Goal: Transaction & Acquisition: Purchase product/service

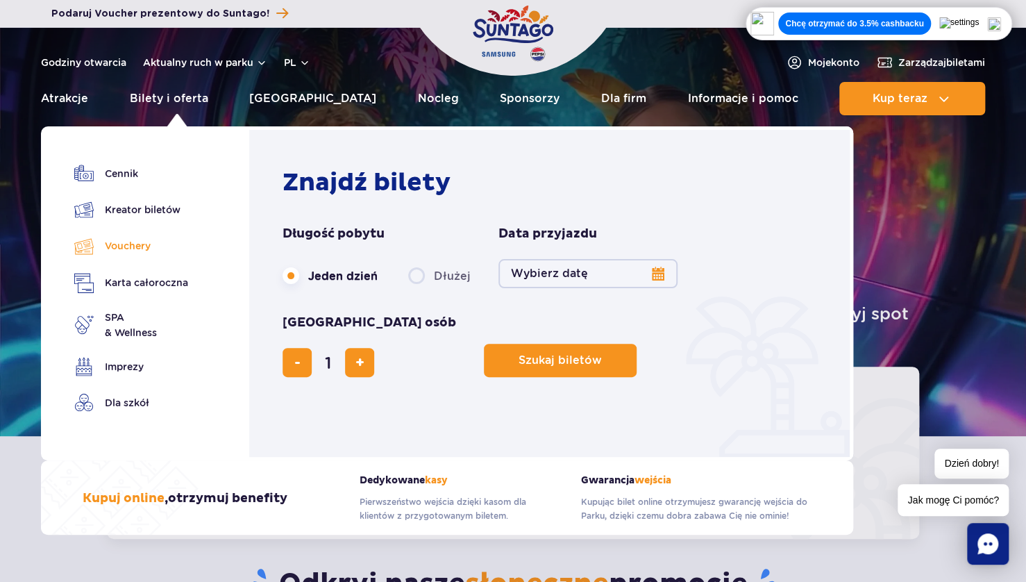
click at [128, 247] on link "Vouchery" at bounding box center [131, 246] width 114 height 20
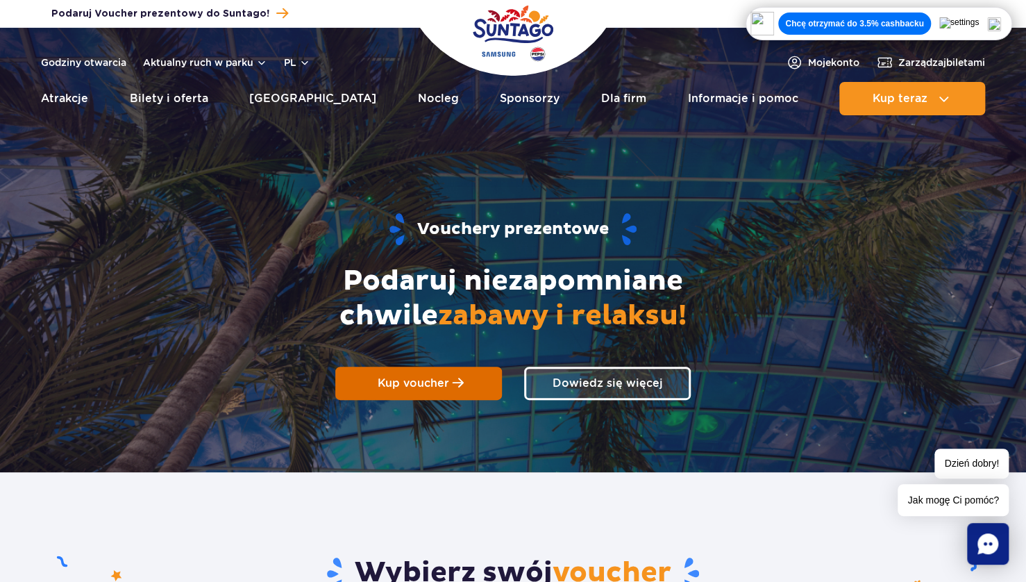
click at [448, 380] on link "Kup voucher" at bounding box center [418, 382] width 167 height 33
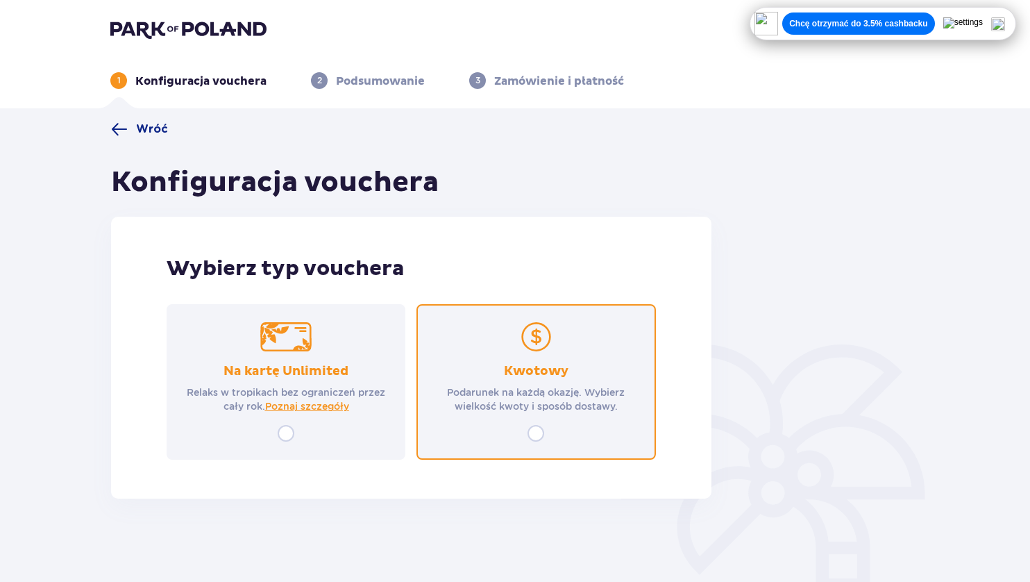
click at [539, 434] on input "radio" at bounding box center [535, 433] width 17 height 17
radio input "true"
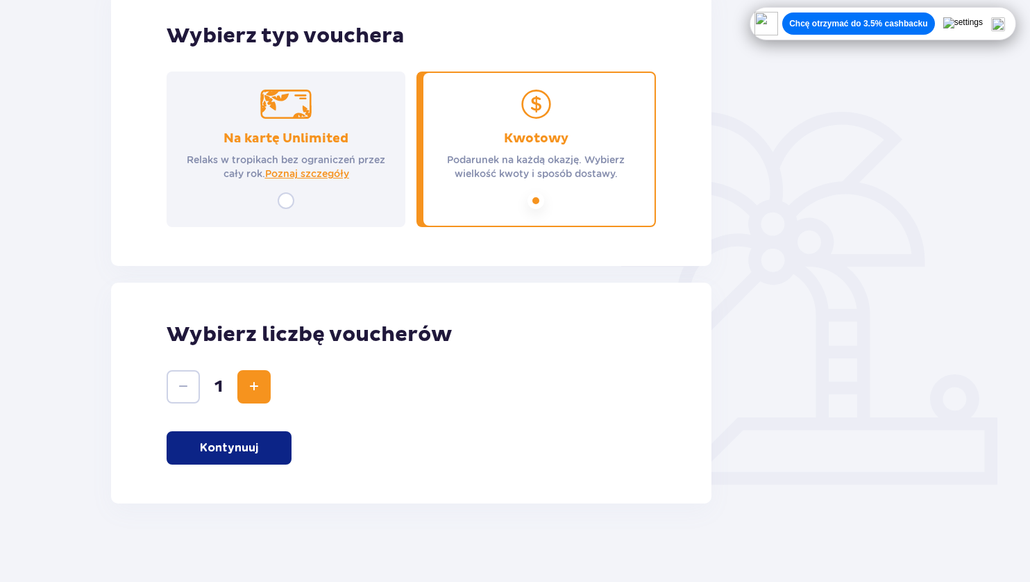
scroll to position [237, 0]
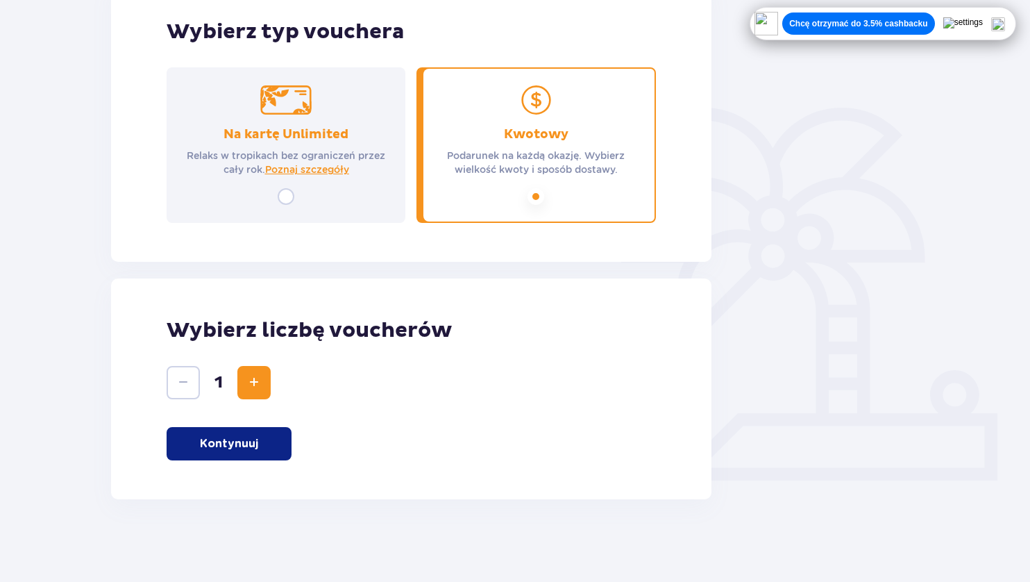
click at [253, 378] on span "Increase" at bounding box center [254, 382] width 17 height 17
click at [235, 447] on p "Kontynuuj" at bounding box center [229, 443] width 58 height 15
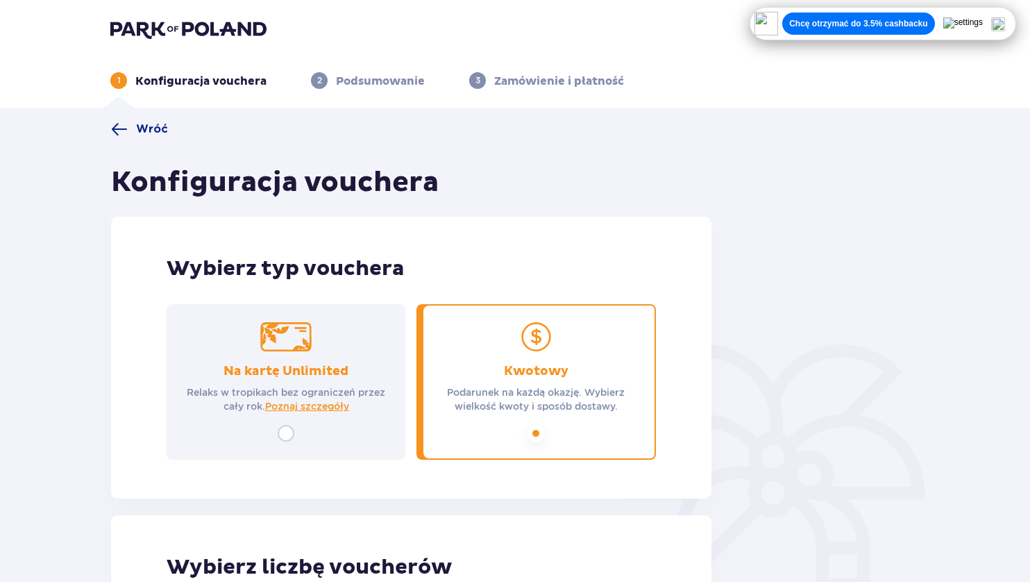
scroll to position [0, 0]
click at [135, 33] on img at bounding box center [188, 28] width 156 height 19
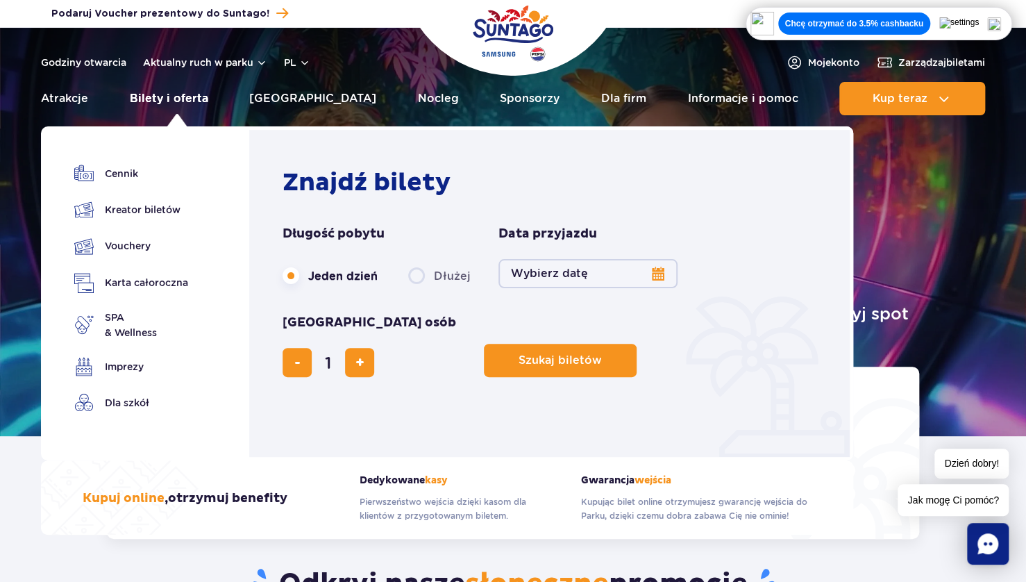
click at [165, 103] on link "Bilety i oferta" at bounding box center [169, 98] width 78 height 33
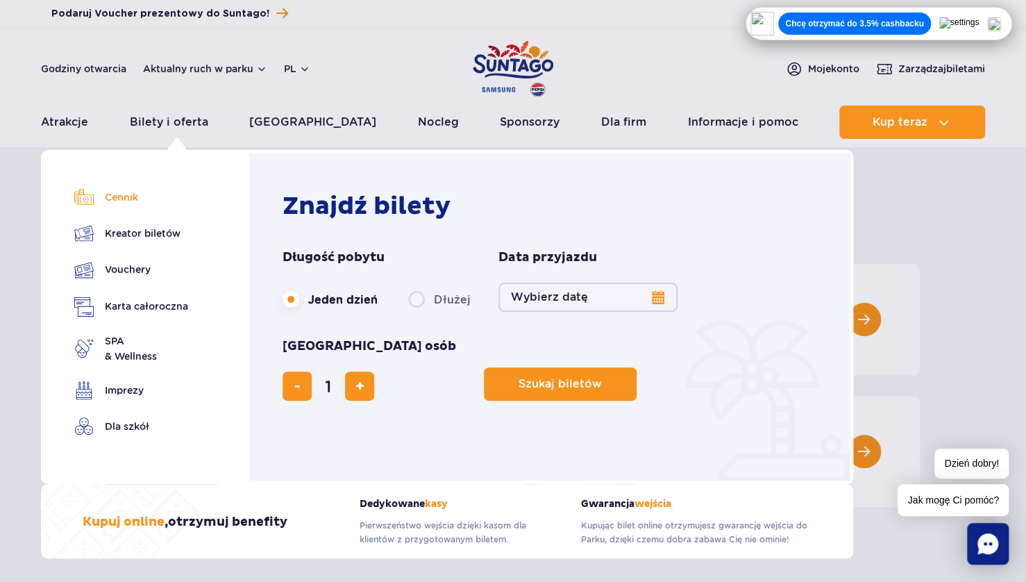
click at [113, 200] on link "Cennik" at bounding box center [131, 196] width 114 height 19
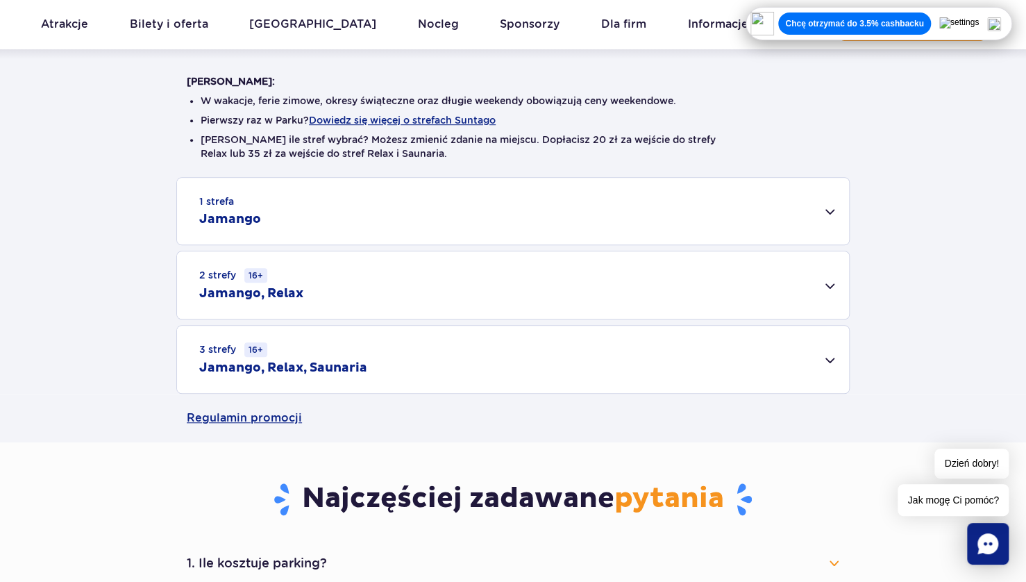
scroll to position [347, 0]
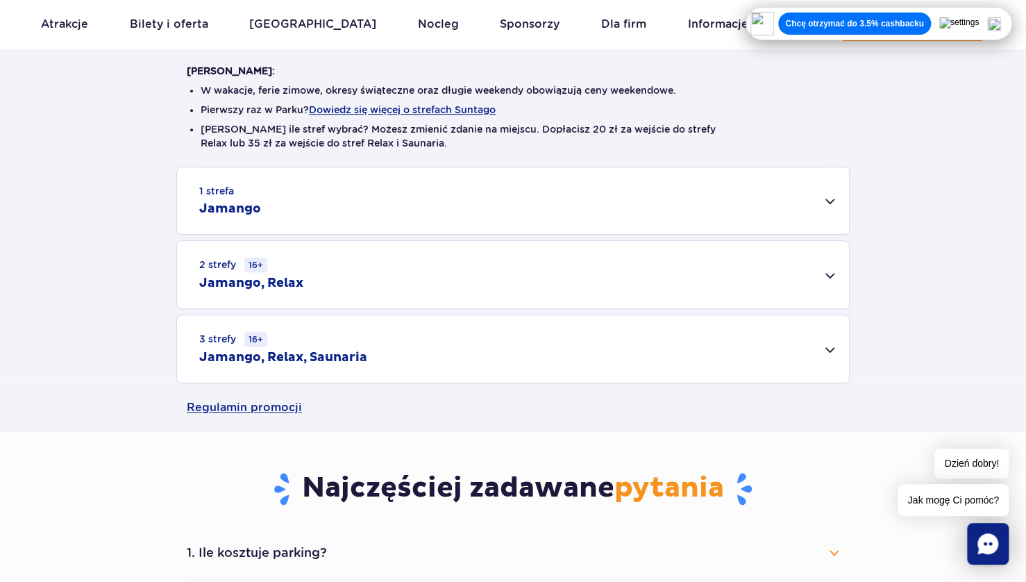
click at [273, 353] on h2 "Jamango, Relax, Saunaria" at bounding box center [283, 357] width 168 height 17
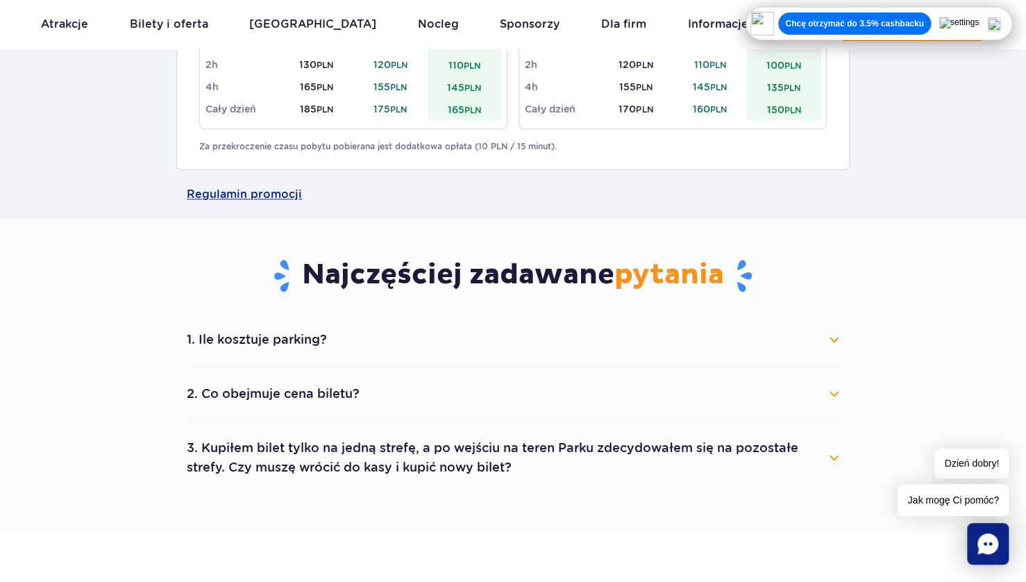
scroll to position [833, 0]
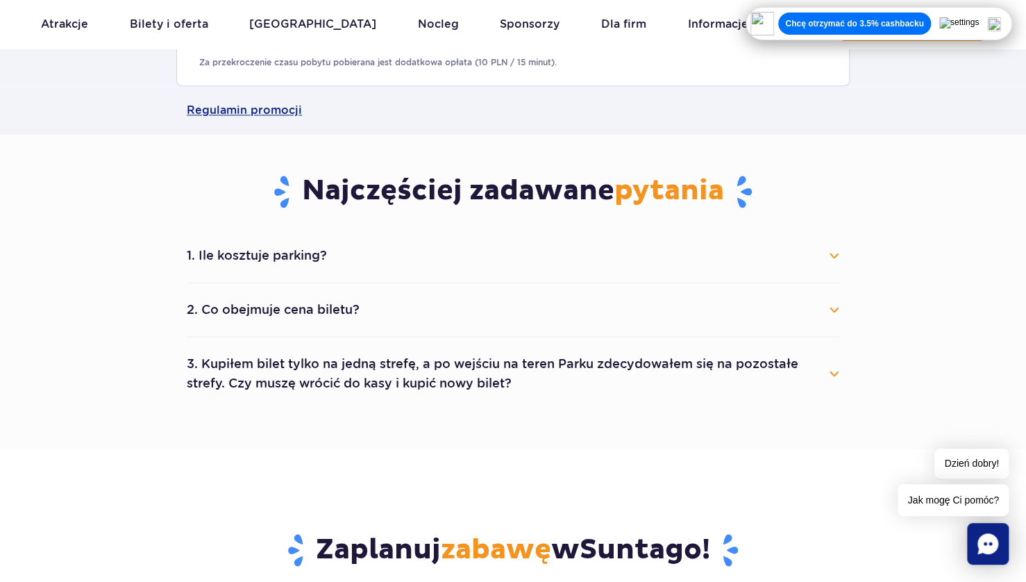
click at [286, 257] on button "1. Ile kosztuje parking?" at bounding box center [513, 255] width 652 height 31
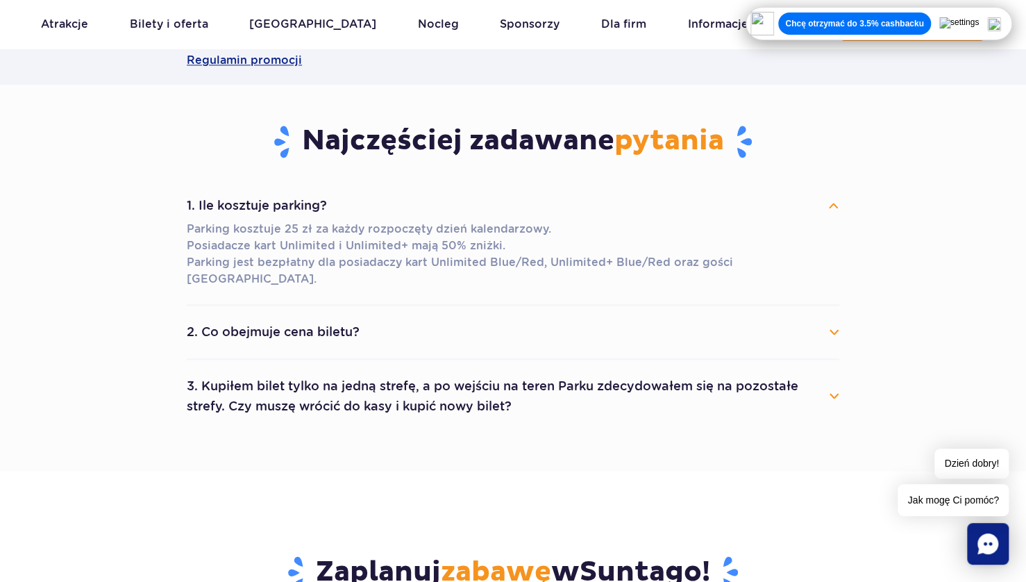
scroll to position [972, 0]
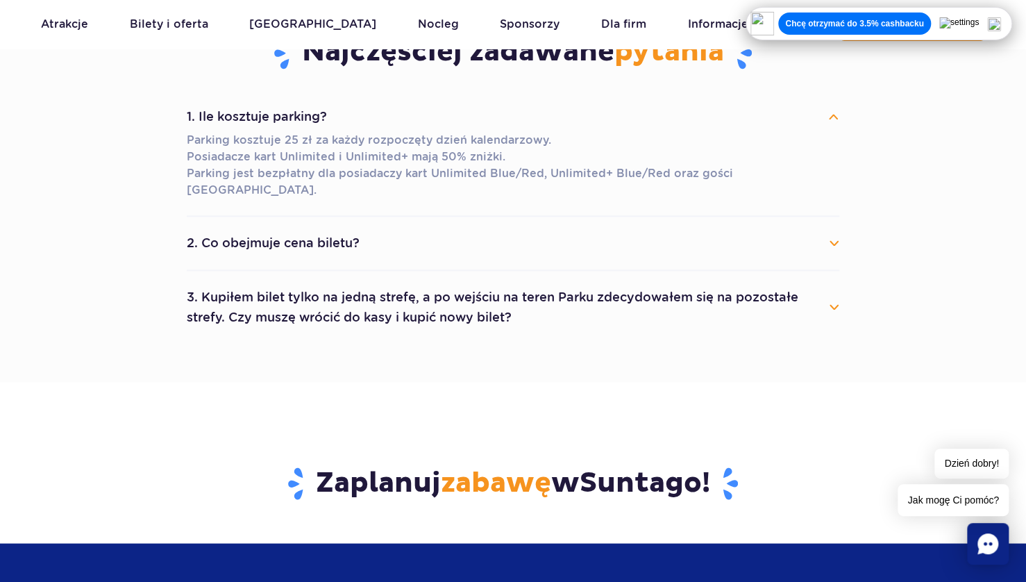
click at [308, 235] on button "2. Co obejmuje cena biletu?" at bounding box center [513, 243] width 652 height 31
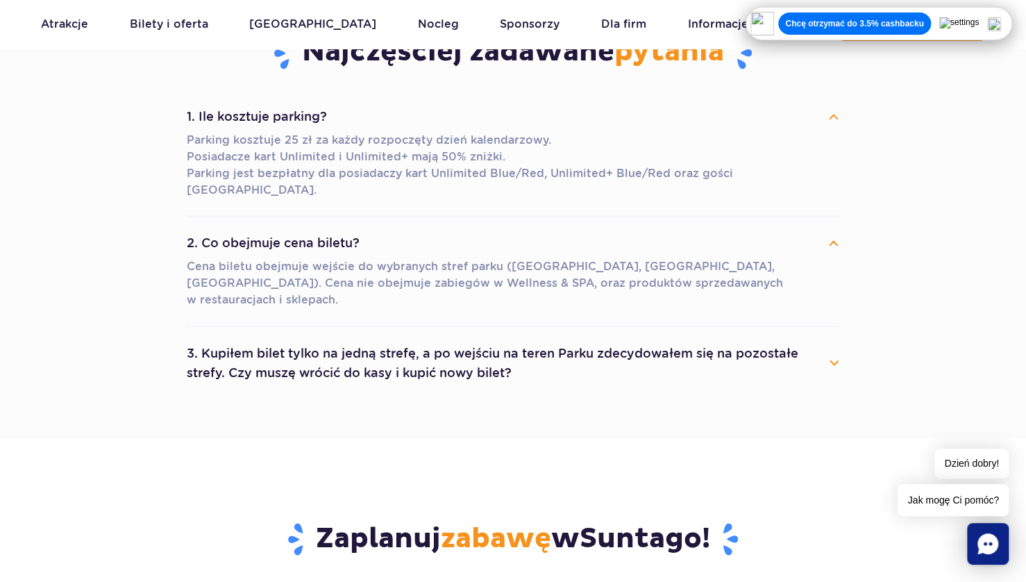
click at [253, 350] on button "3. Kupiłem bilet tylko na jedną strefę, a po wejściu na teren Parku zdecydowałe…" at bounding box center [513, 362] width 652 height 50
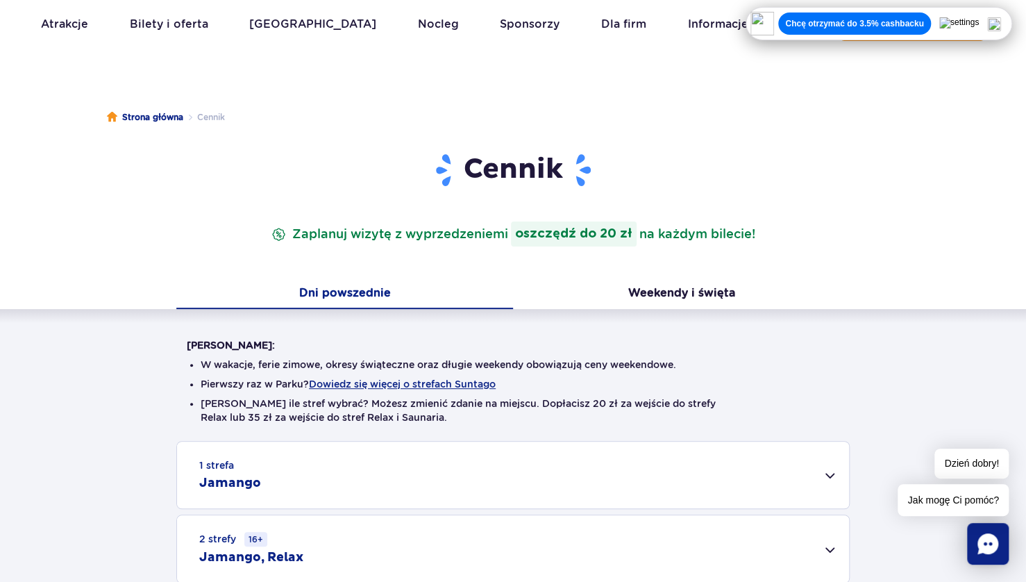
scroll to position [0, 0]
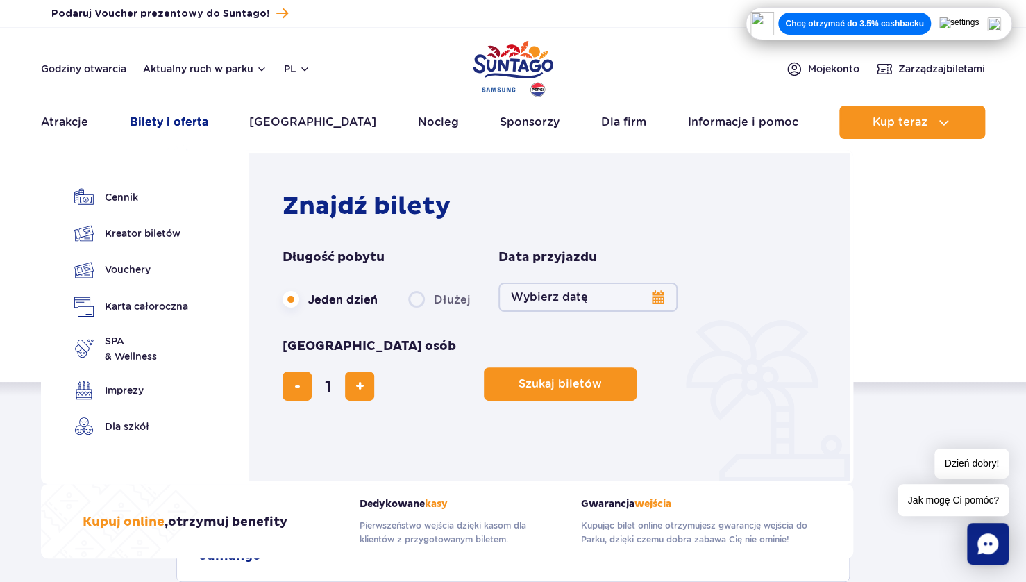
click at [180, 122] on link "Bilety i oferta" at bounding box center [169, 121] width 78 height 33
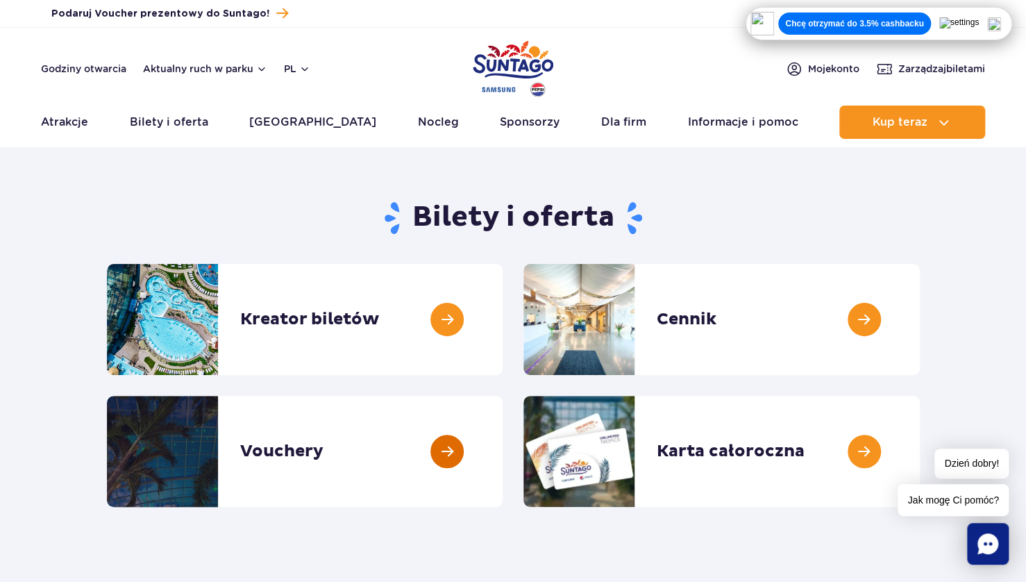
click at [502, 452] on link at bounding box center [502, 451] width 0 height 111
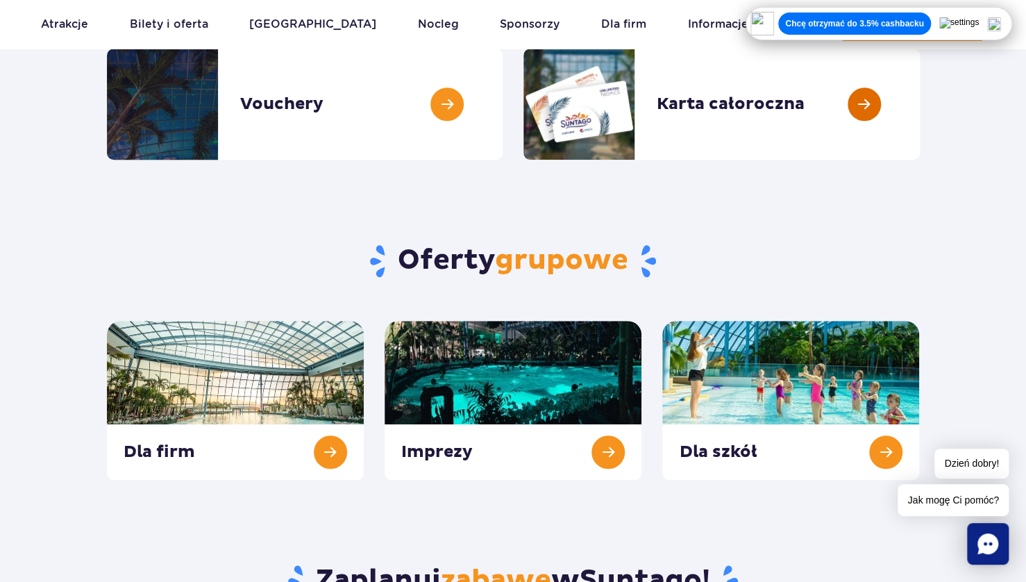
scroll to position [69, 0]
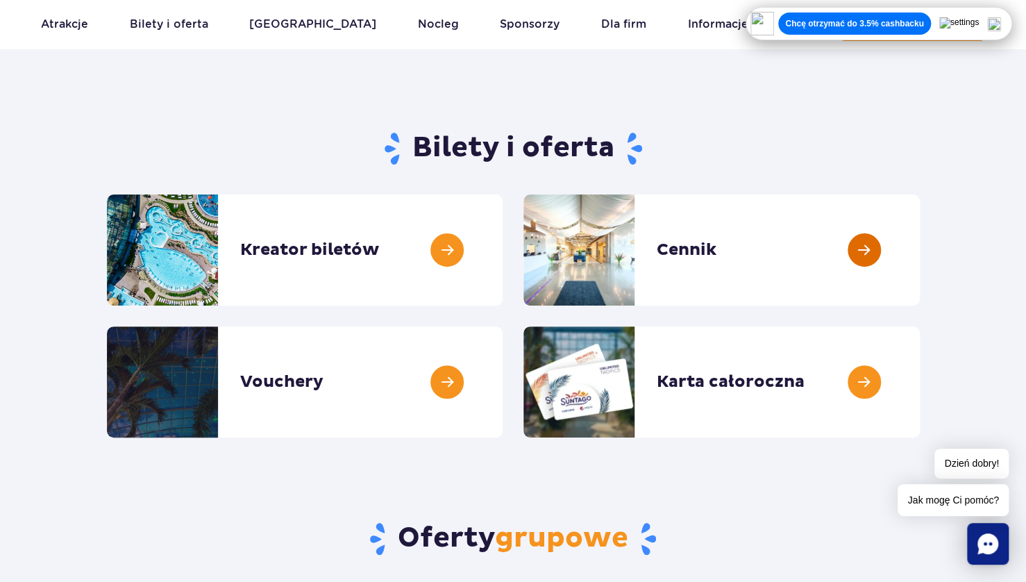
click at [920, 246] on link at bounding box center [920, 249] width 0 height 111
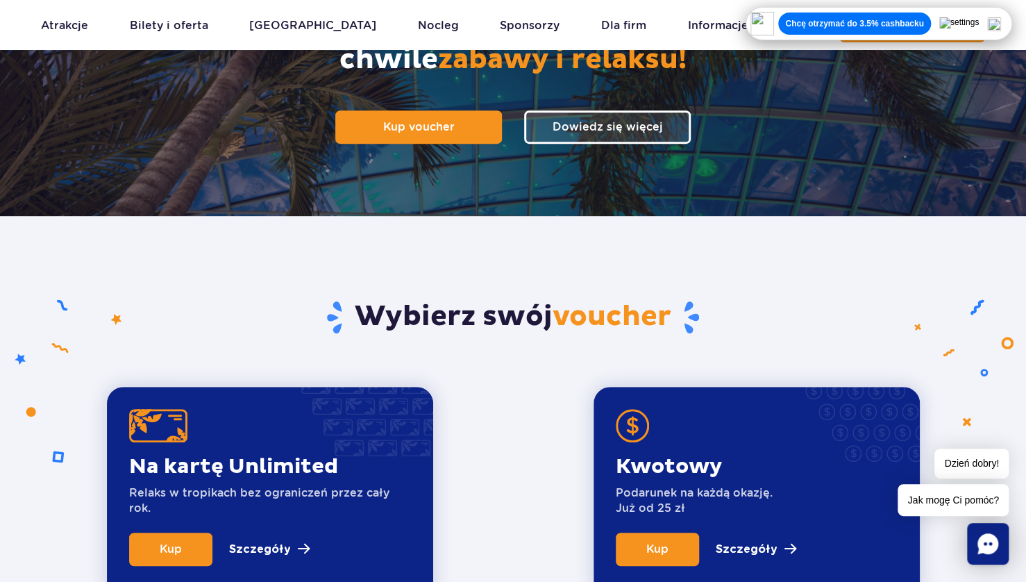
scroll to position [69, 0]
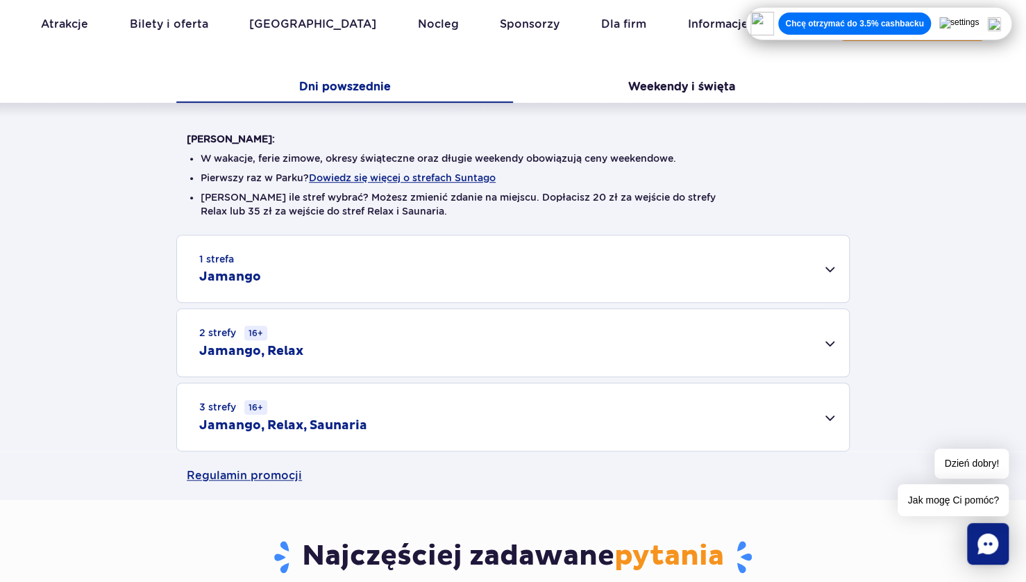
scroll to position [347, 0]
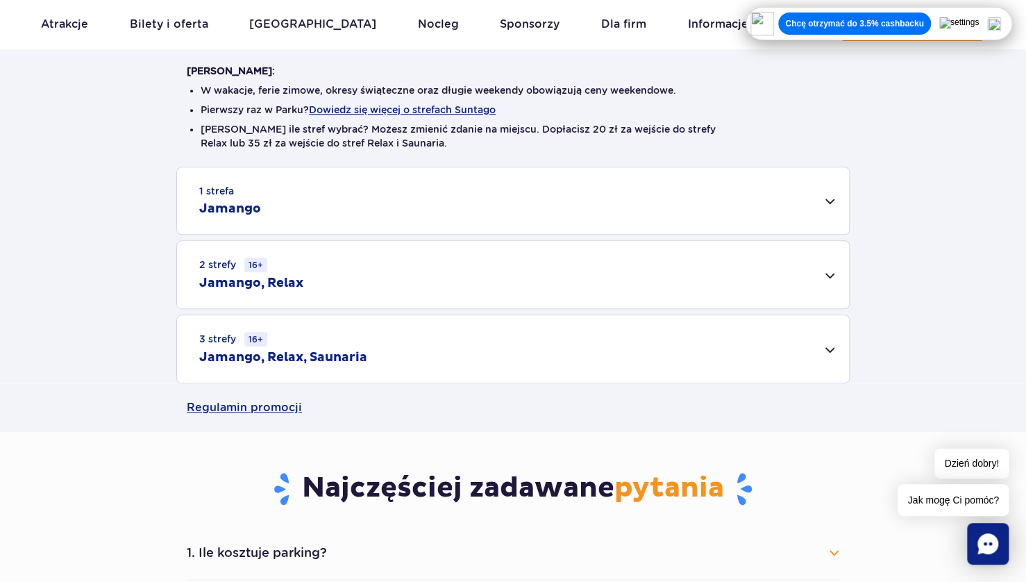
click at [229, 332] on small "3 strefy 16+" at bounding box center [233, 339] width 68 height 15
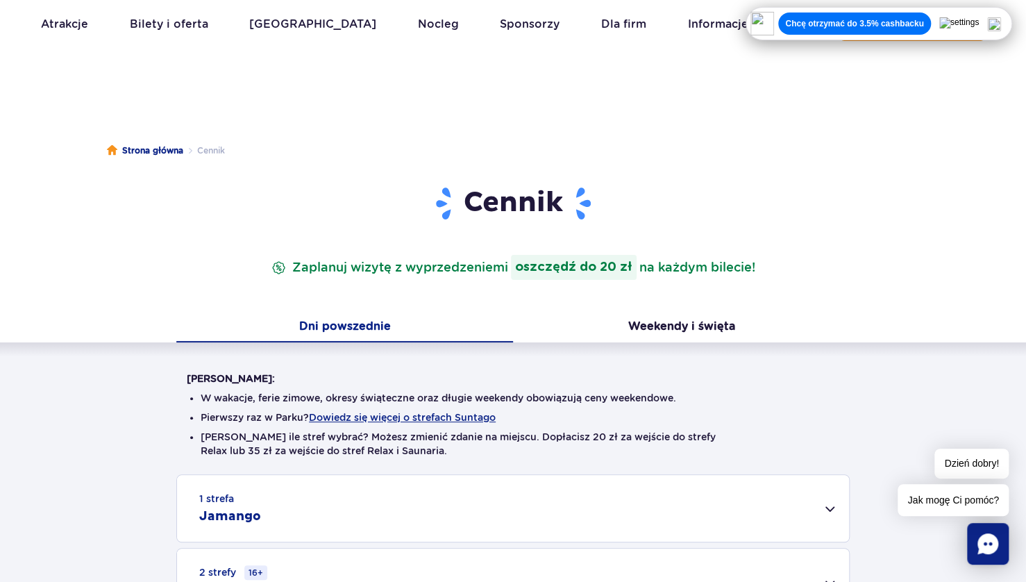
scroll to position [0, 0]
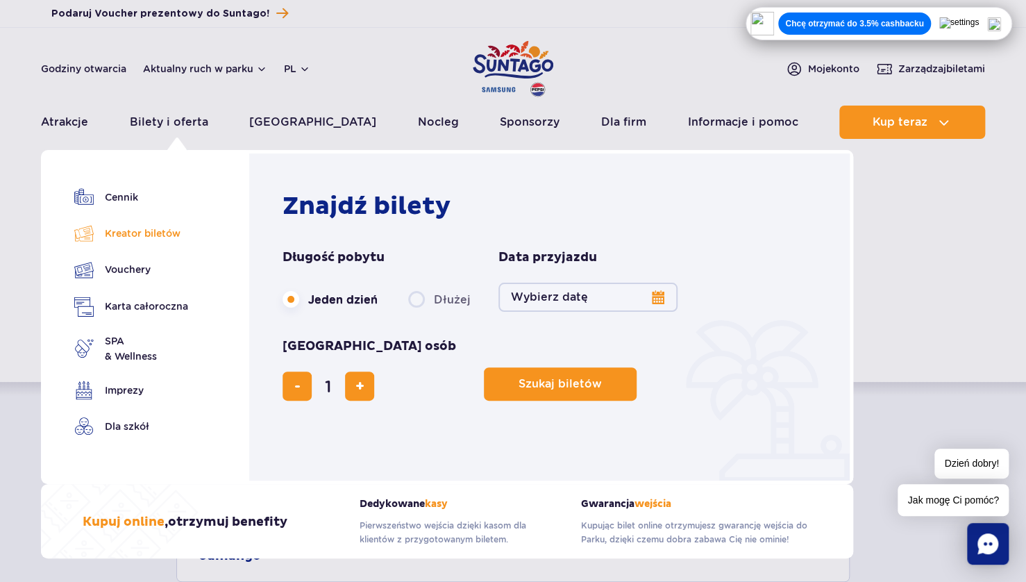
click at [137, 230] on link "Kreator biletów" at bounding box center [131, 232] width 114 height 19
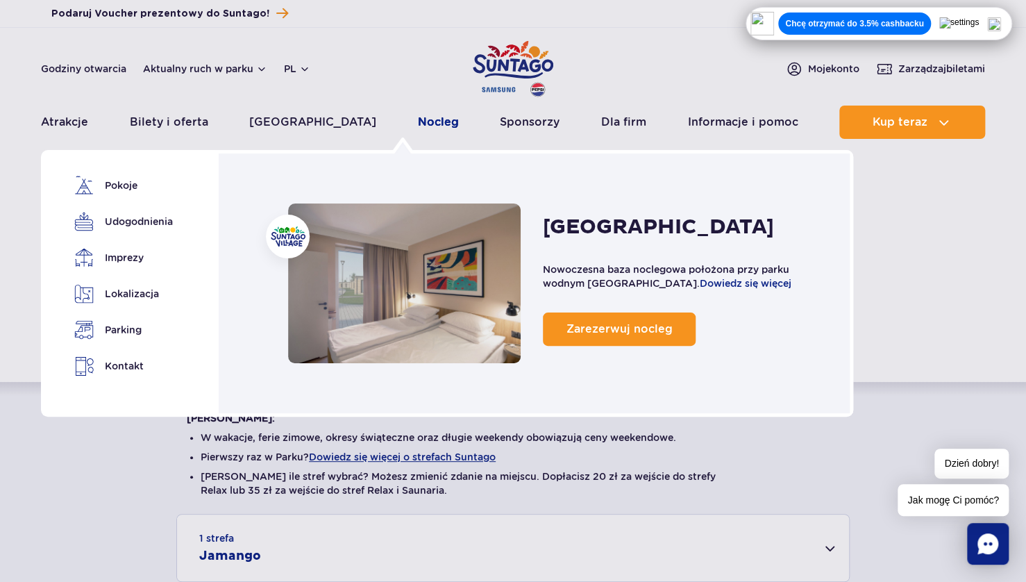
click at [418, 124] on link "Nocleg" at bounding box center [438, 121] width 41 height 33
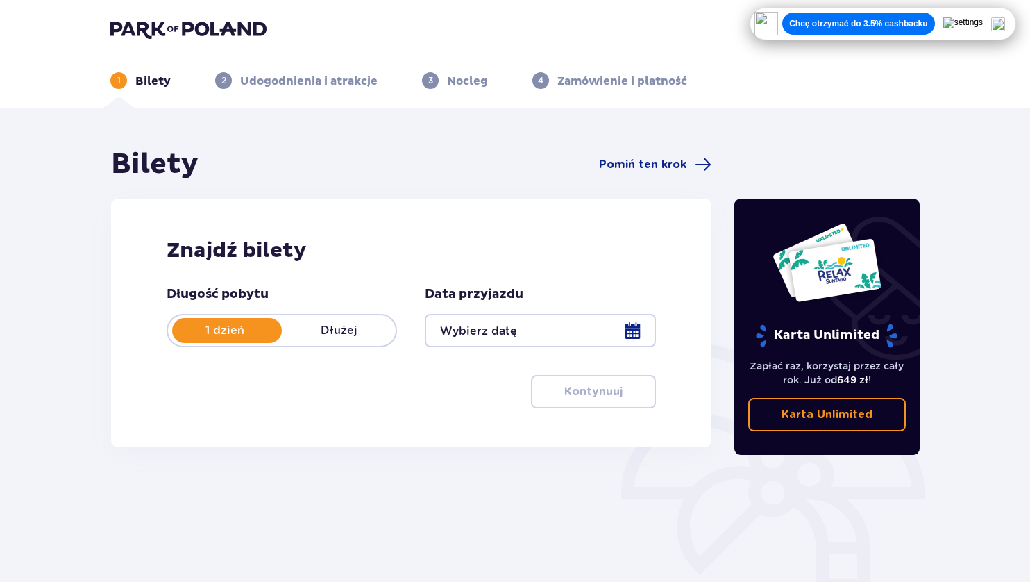
click at [489, 337] on div at bounding box center [540, 330] width 230 height 33
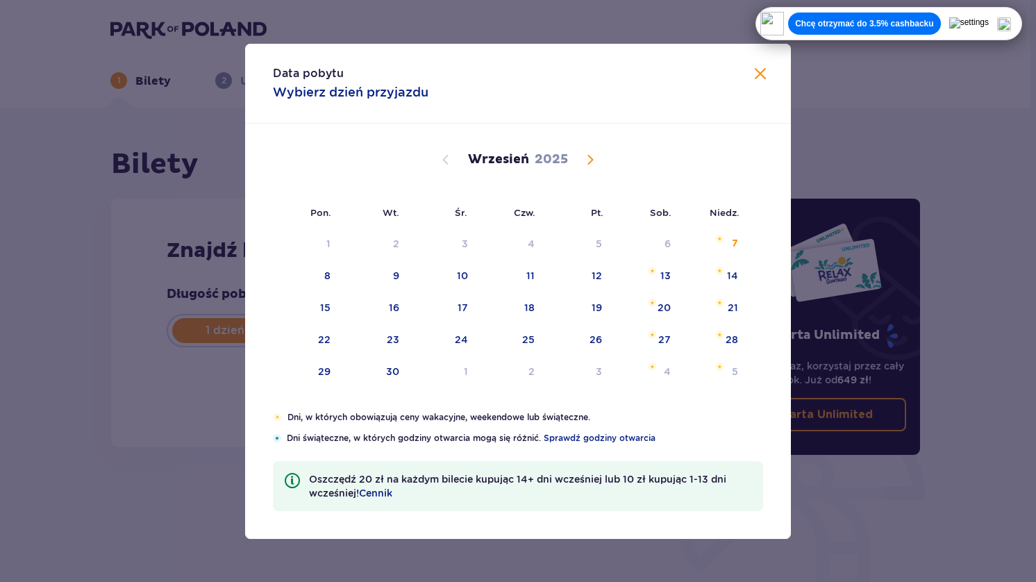
click at [763, 69] on span at bounding box center [760, 74] width 17 height 17
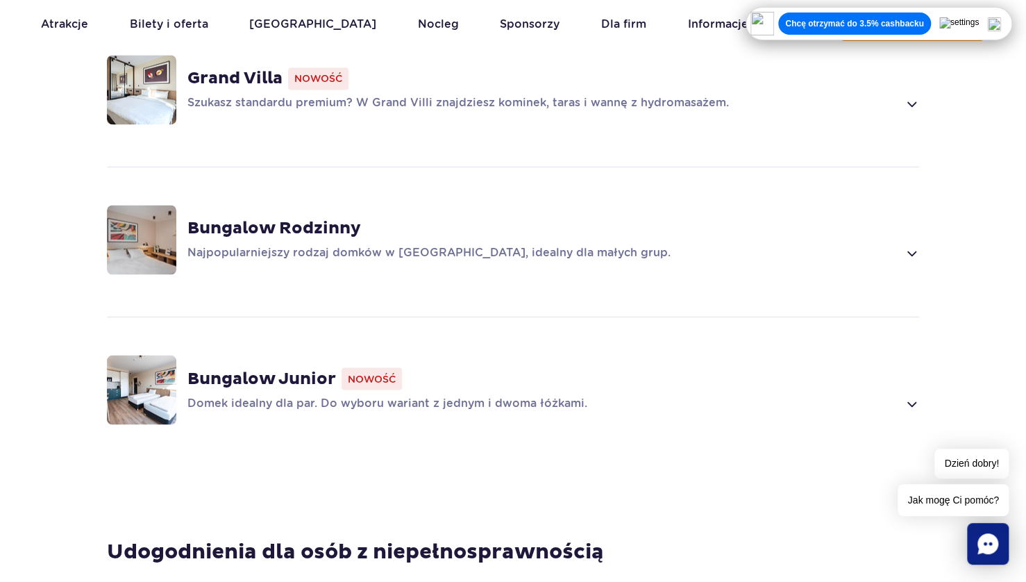
scroll to position [902, 0]
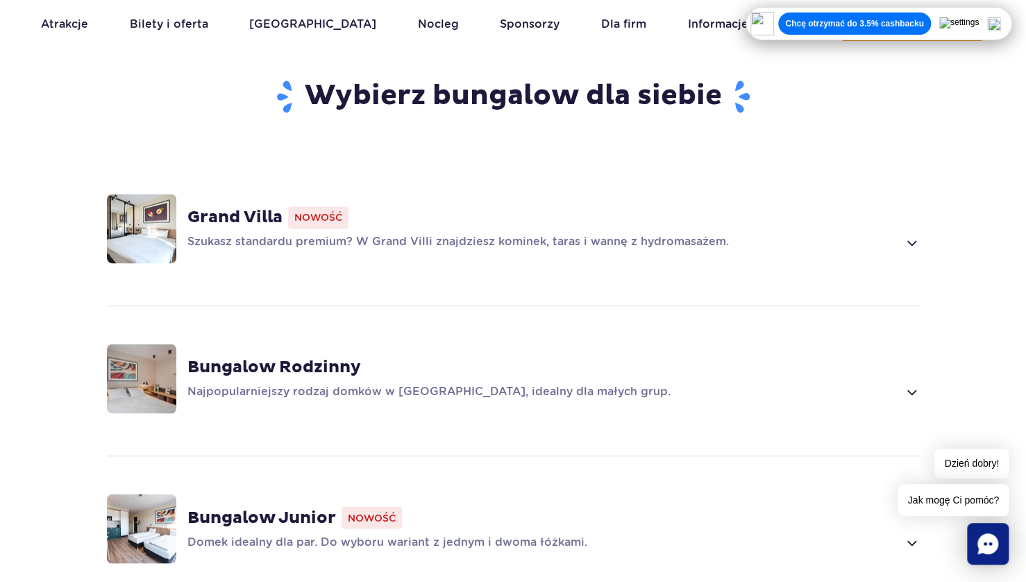
click at [294, 206] on span "Nowość" at bounding box center [318, 217] width 60 height 22
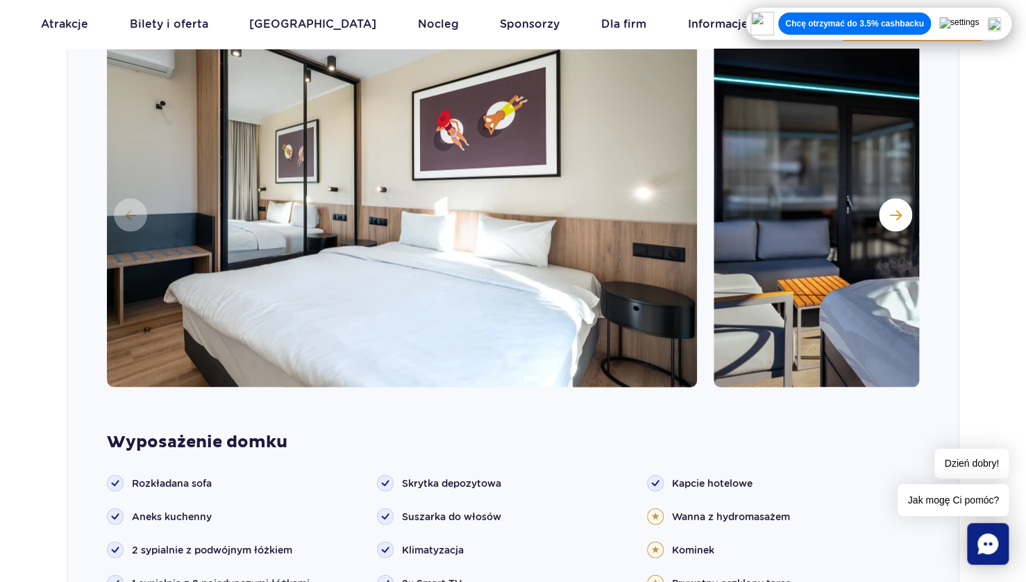
scroll to position [1388, 0]
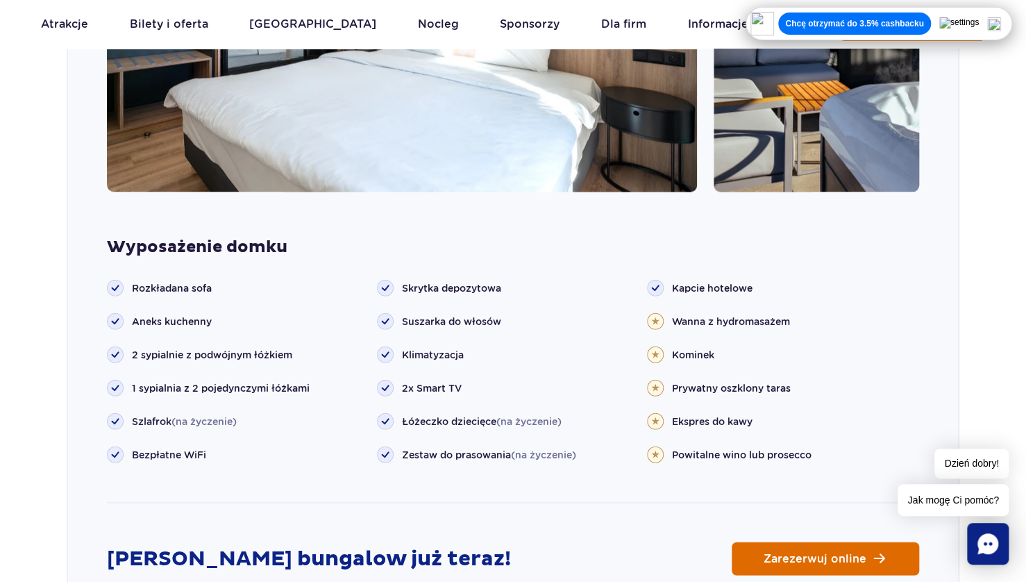
click at [803, 553] on span "Zarezerwuj online" at bounding box center [814, 558] width 103 height 11
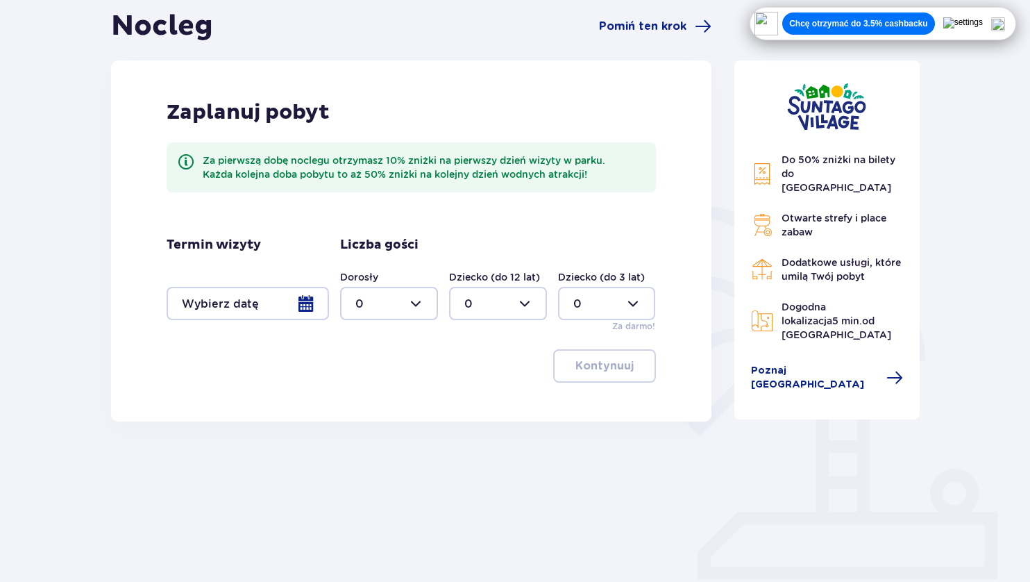
scroll to position [139, 0]
click at [302, 303] on div at bounding box center [248, 302] width 162 height 33
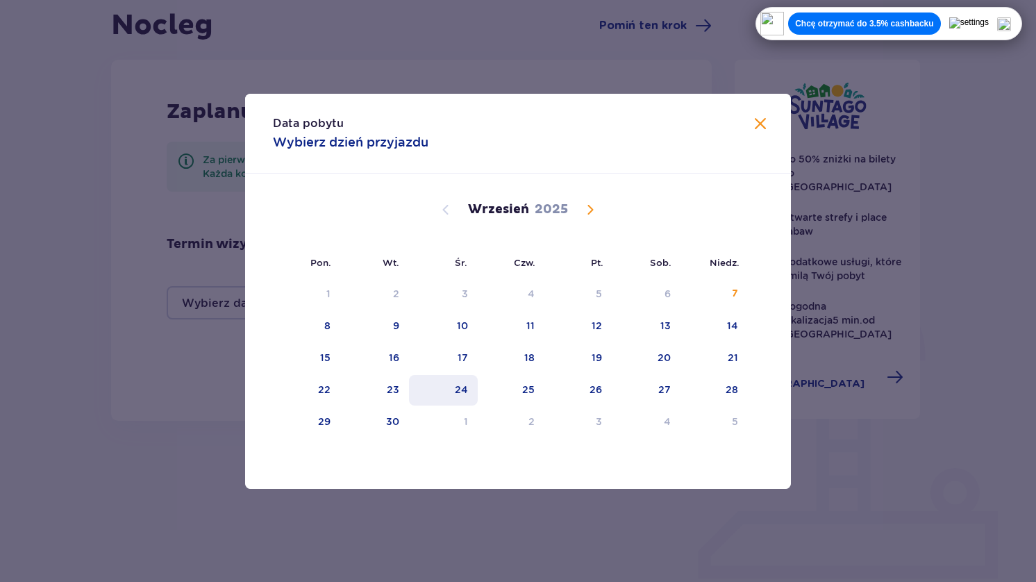
click at [459, 387] on div "24" at bounding box center [461, 389] width 13 height 14
click at [535, 390] on div "25" at bounding box center [511, 390] width 67 height 31
type input "[DATE] - [DATE]"
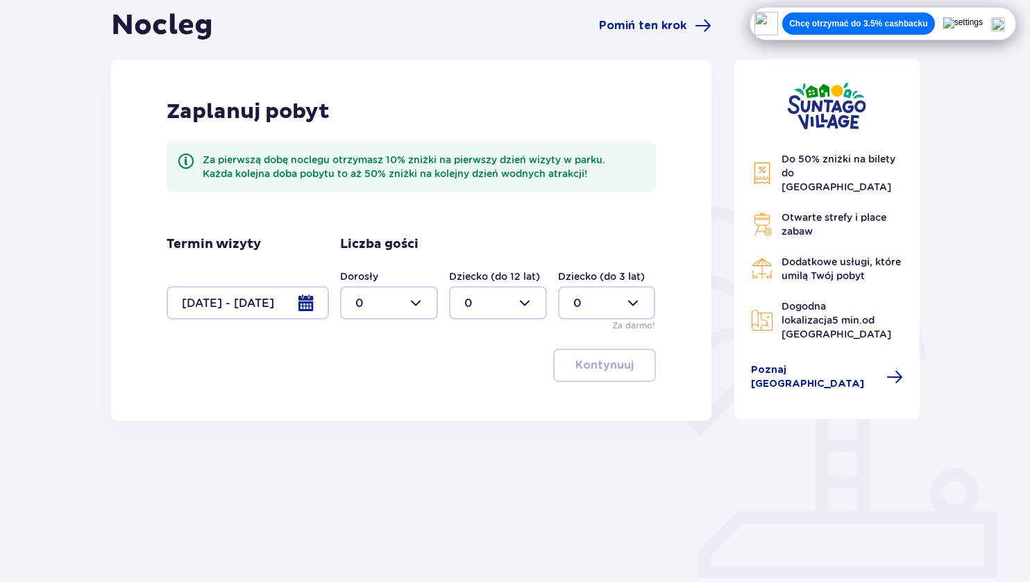
click at [418, 305] on div at bounding box center [389, 302] width 98 height 33
click at [378, 401] on div "2" at bounding box center [388, 403] width 67 height 15
type input "2"
click at [582, 368] on p "Kontynuuj" at bounding box center [604, 364] width 58 height 15
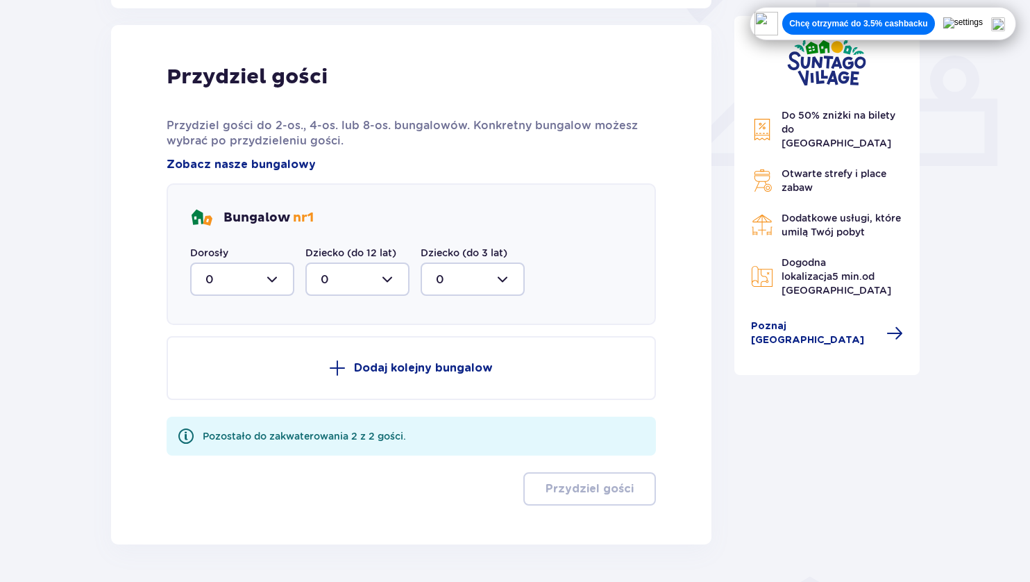
scroll to position [559, 0]
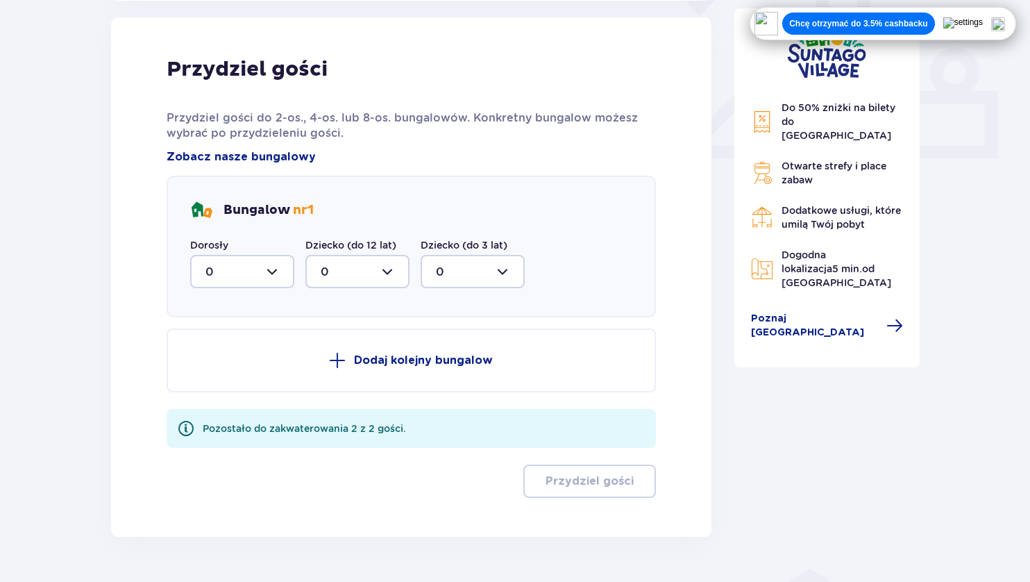
click at [229, 273] on div at bounding box center [242, 271] width 104 height 33
click at [118, 296] on div "Przydziel gości Przydziel gości do 2-os., 4-os. lub 8-os. bungalowów. Konkretny…" at bounding box center [411, 276] width 600 height 519
click at [261, 276] on div at bounding box center [242, 271] width 104 height 33
click at [236, 366] on div "2" at bounding box center [242, 371] width 74 height 15
type input "2"
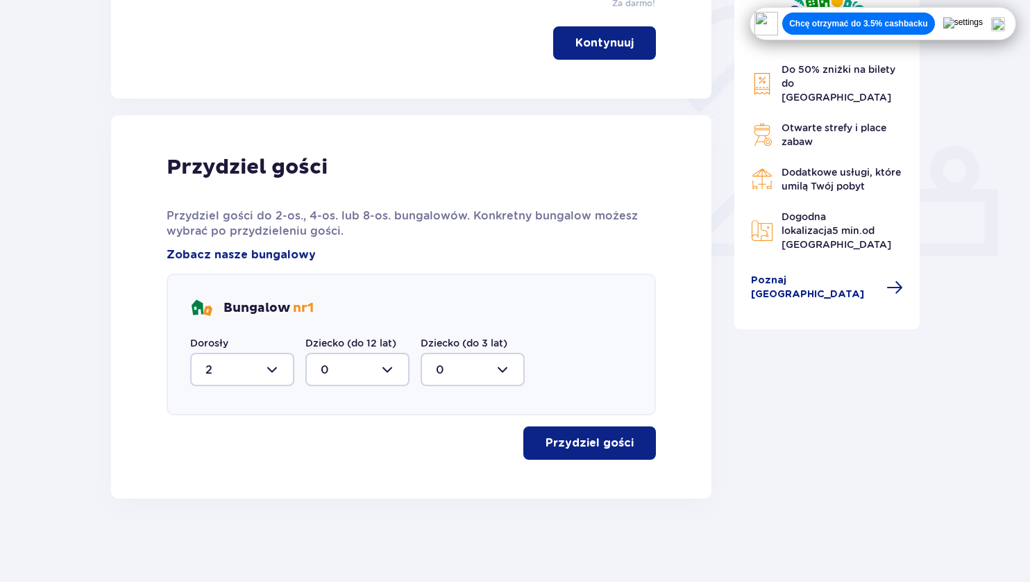
scroll to position [460, 0]
click at [564, 442] on p "Przydziel gości" at bounding box center [590, 443] width 88 height 15
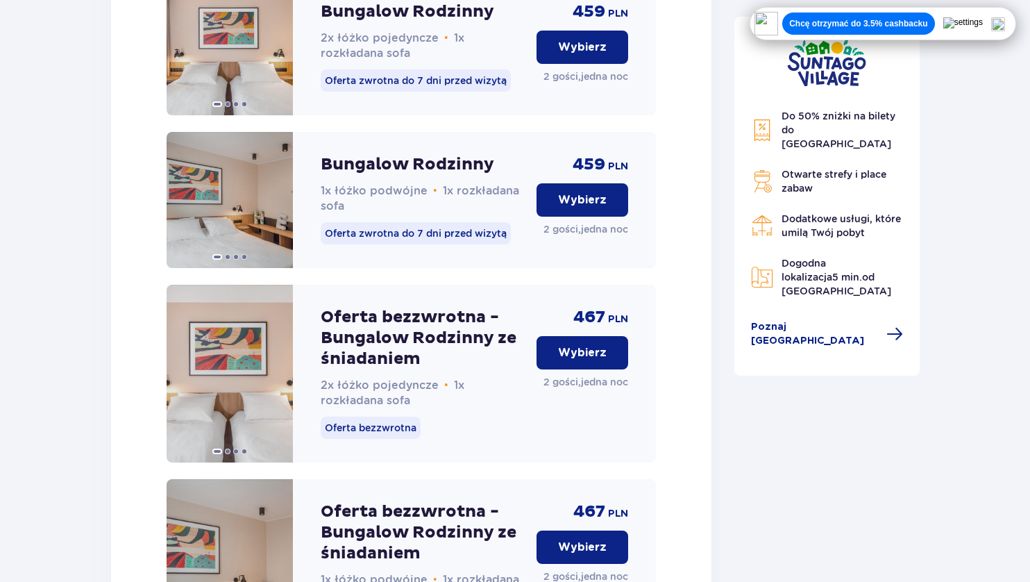
scroll to position [1433, 0]
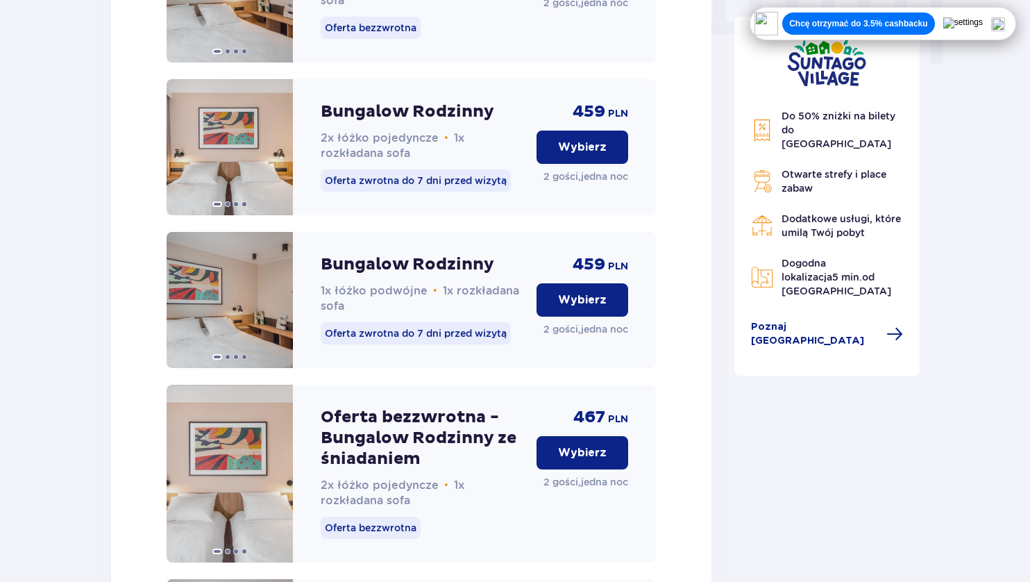
click at [923, 19] on p "Chcę otrzymać do 3.5% cashbacku" at bounding box center [858, 23] width 138 height 11
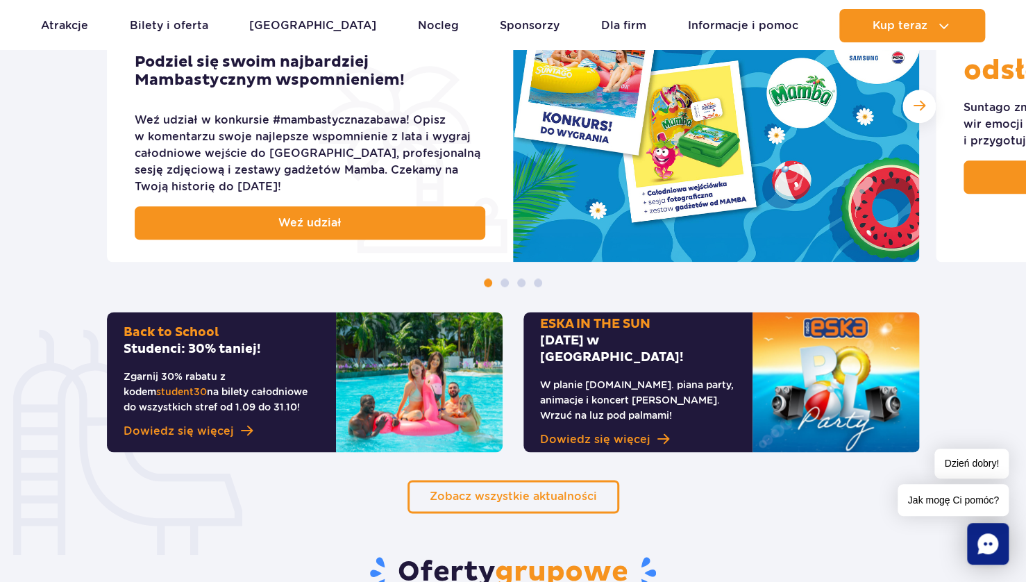
scroll to position [694, 0]
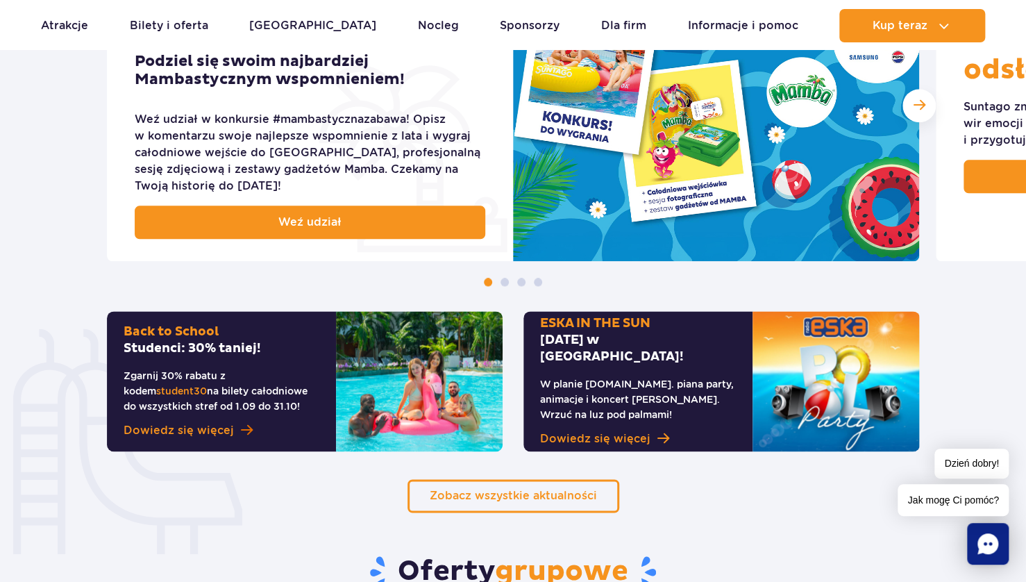
click at [197, 429] on span "Dowiedz się więcej" at bounding box center [179, 430] width 110 height 17
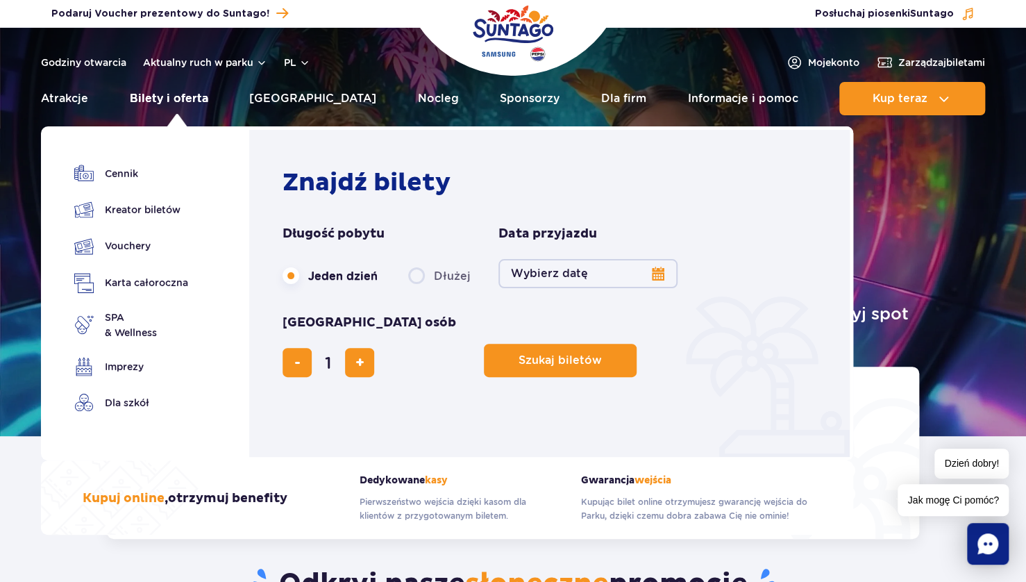
click at [179, 99] on link "Bilety i oferta" at bounding box center [169, 98] width 78 height 33
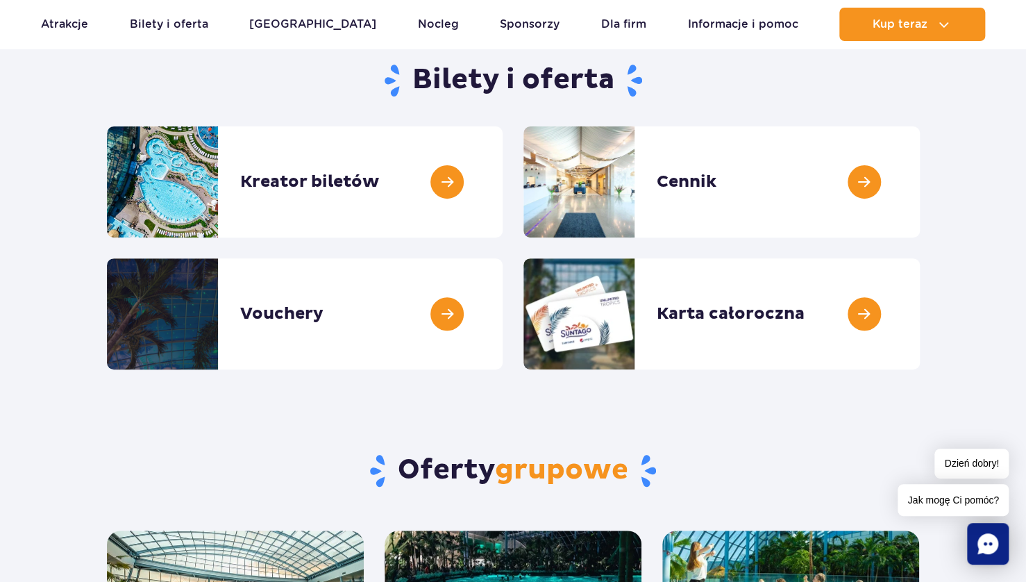
scroll to position [139, 0]
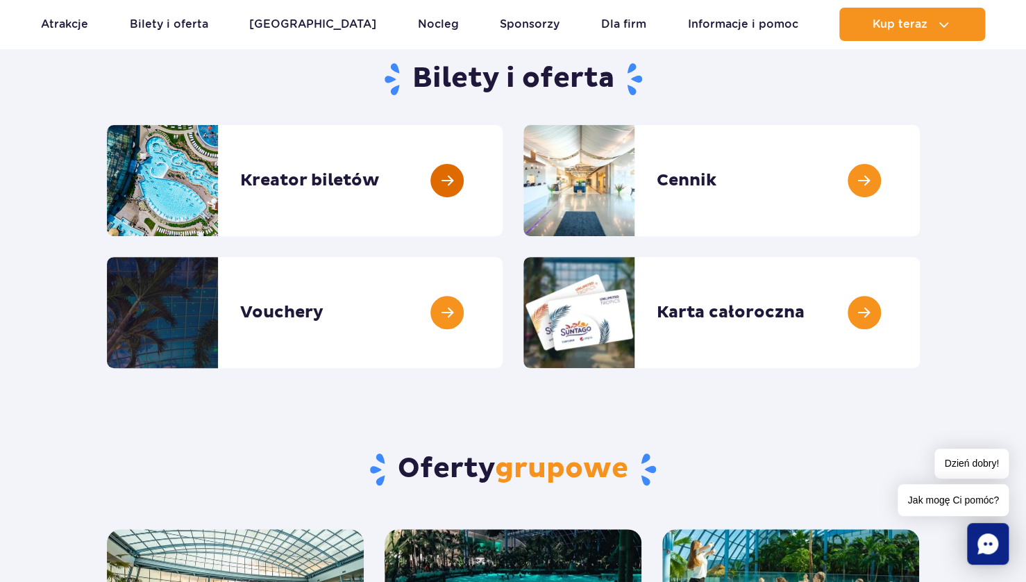
click at [502, 182] on link at bounding box center [502, 180] width 0 height 111
click at [920, 176] on link at bounding box center [920, 180] width 0 height 111
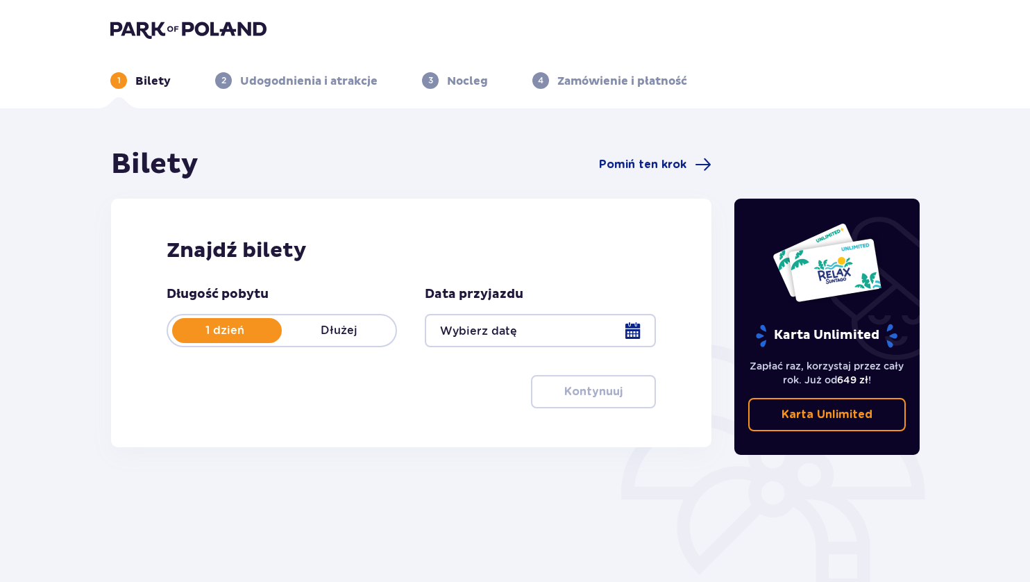
click at [482, 326] on div at bounding box center [540, 330] width 230 height 33
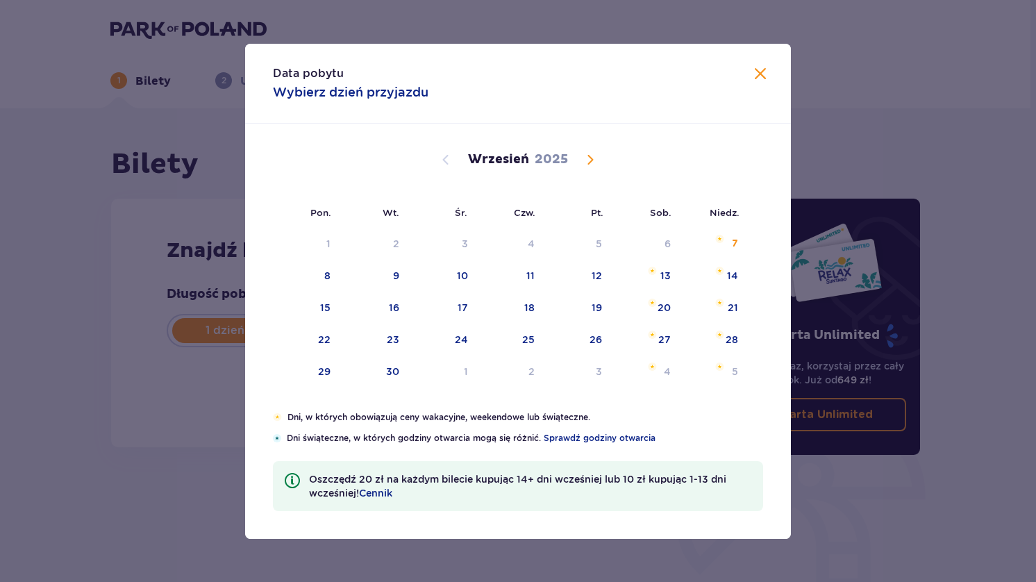
click at [761, 74] on span at bounding box center [760, 74] width 17 height 17
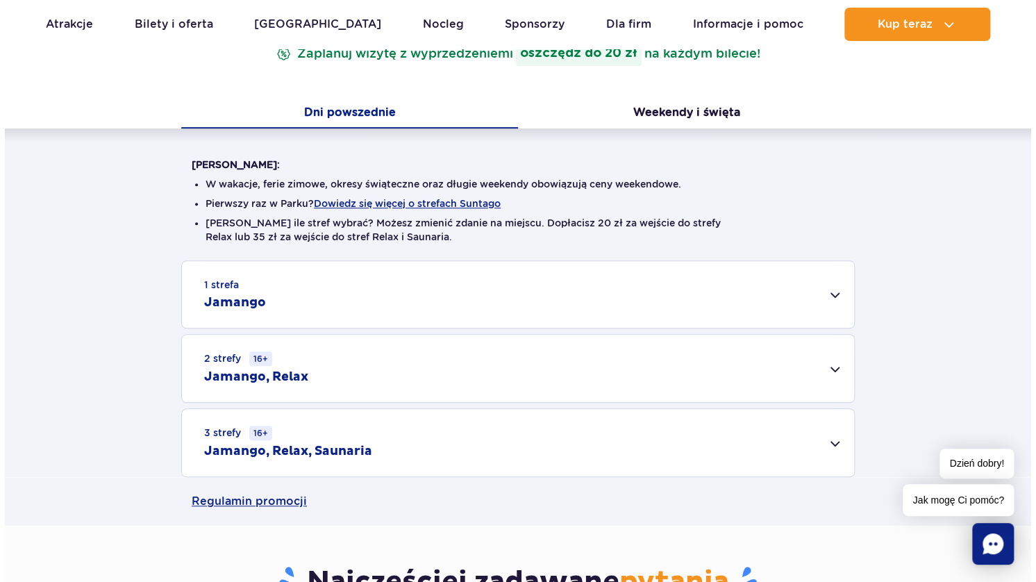
scroll to position [347, 0]
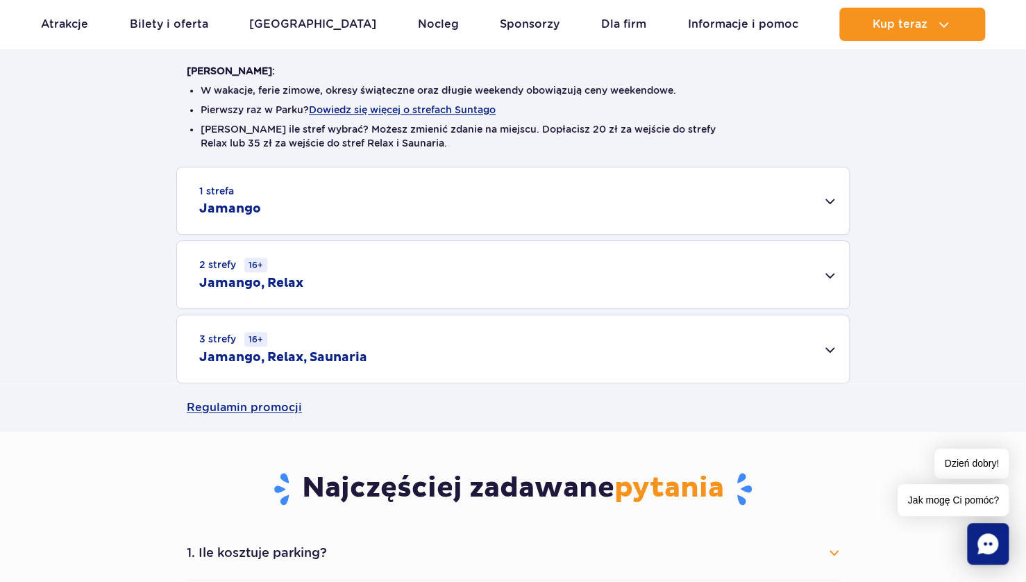
click at [240, 354] on h2 "Jamango, Relax, Saunaria" at bounding box center [283, 357] width 168 height 17
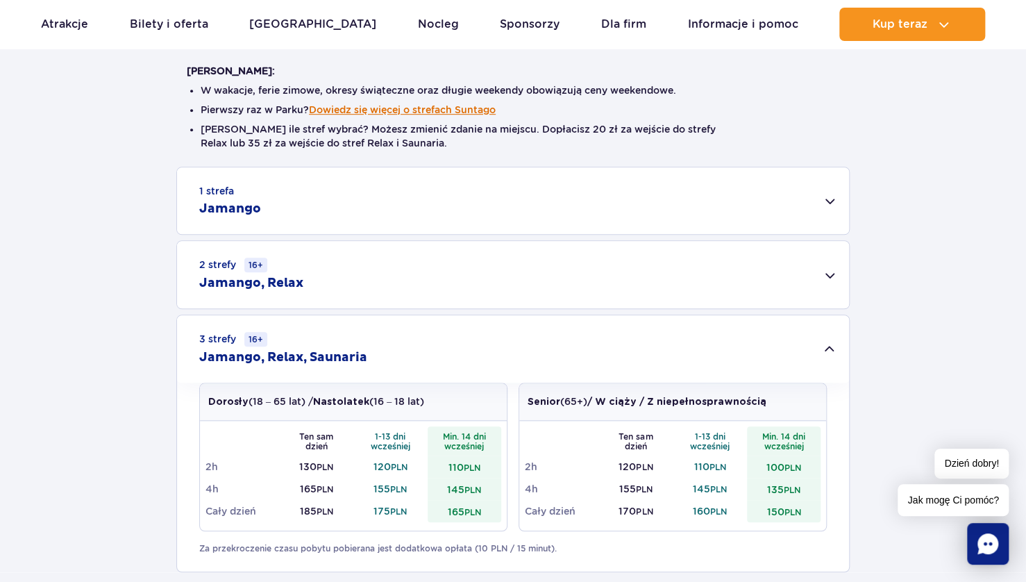
click at [358, 113] on button "Dowiedz się więcej o strefach Suntago" at bounding box center [402, 109] width 187 height 11
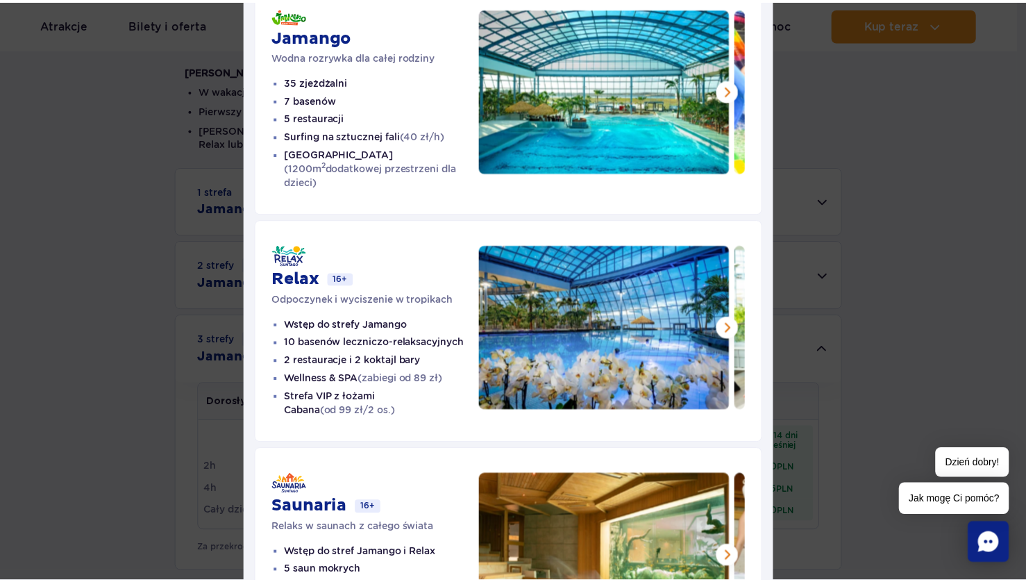
scroll to position [262, 0]
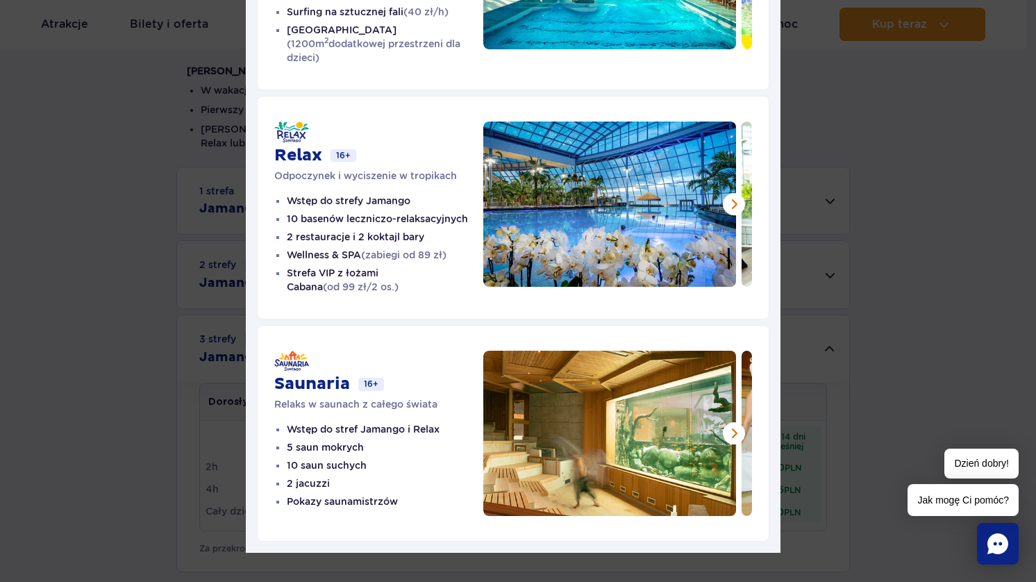
click at [829, 117] on div "Strefy Suntago Jamango Wodna rozrywka dla całej rodziny 35 zjeżdżalni 7 basenów…" at bounding box center [513, 167] width 1026 height 859
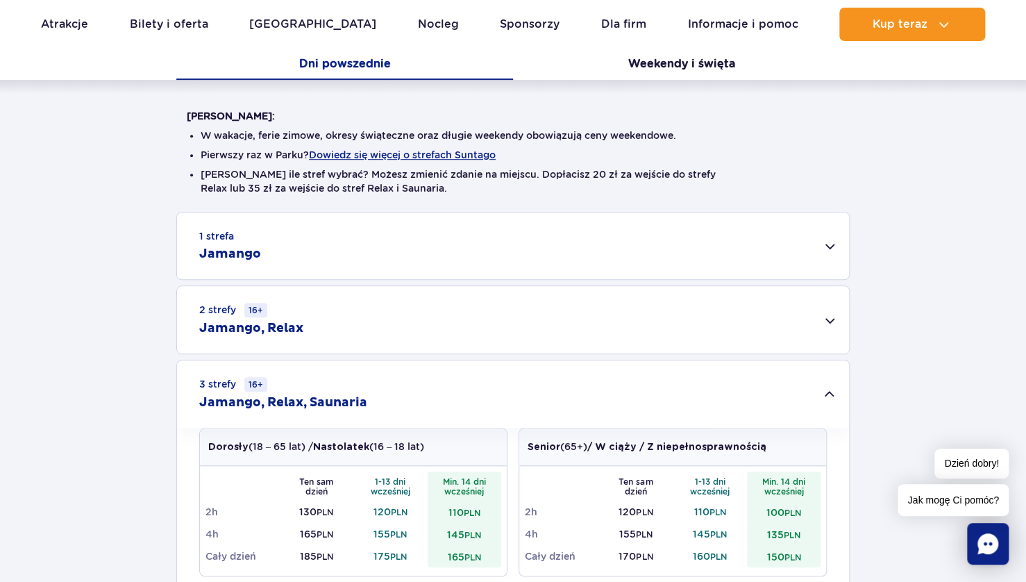
scroll to position [278, 0]
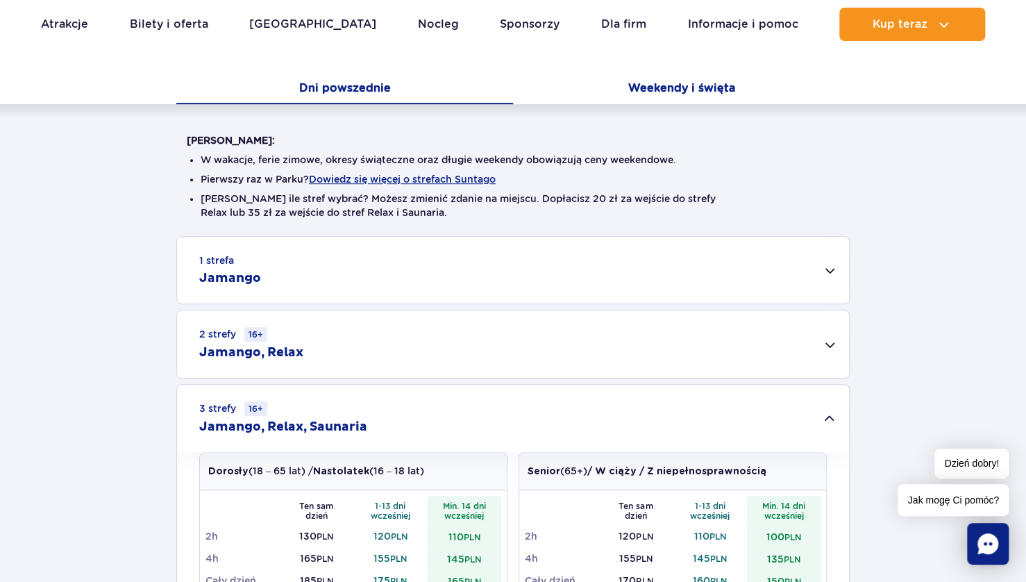
click at [673, 87] on button "Weekendy i święta" at bounding box center [681, 89] width 337 height 29
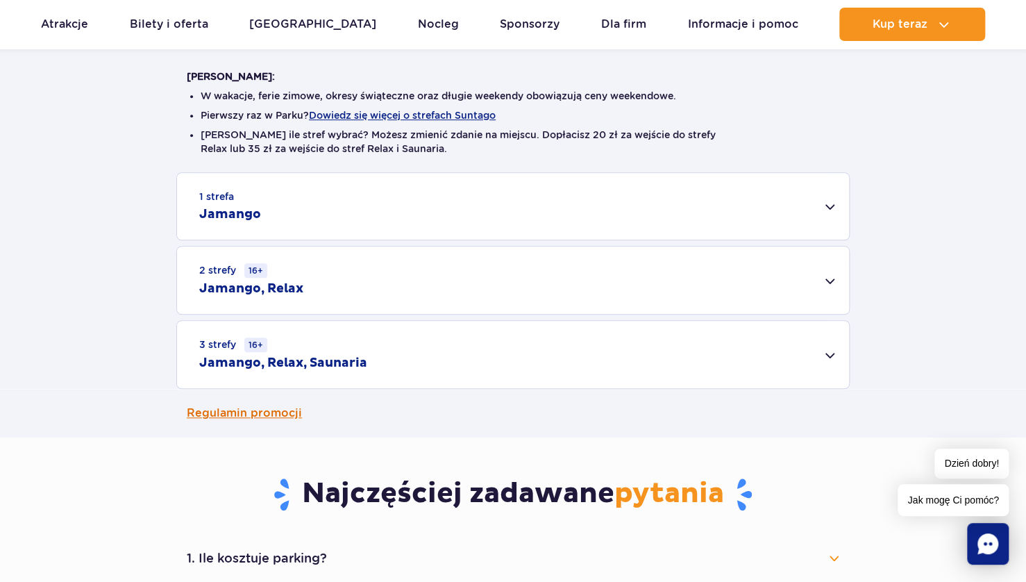
scroll to position [486, 0]
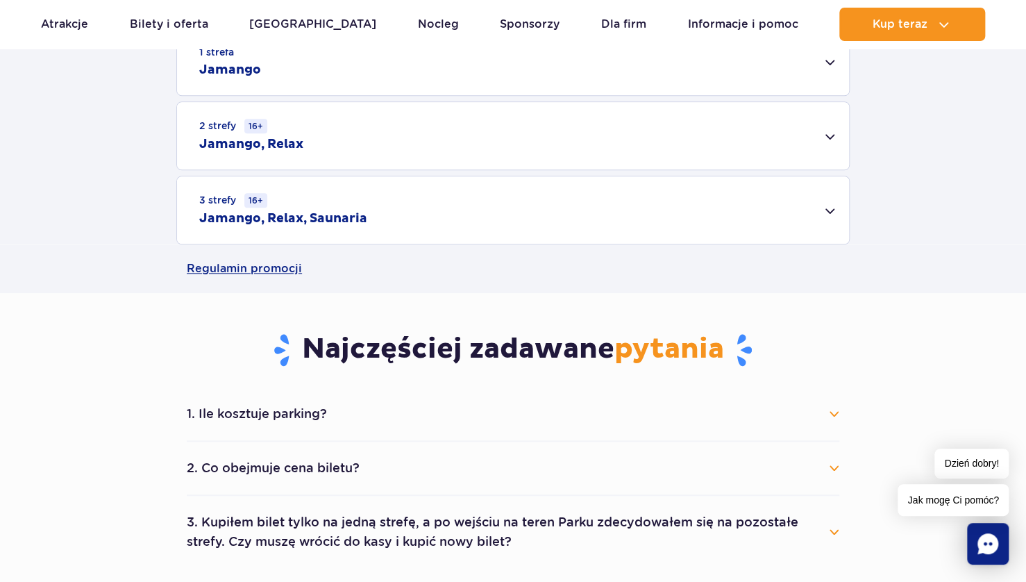
click at [276, 221] on h2 "Jamango, Relax, Saunaria" at bounding box center [283, 218] width 168 height 17
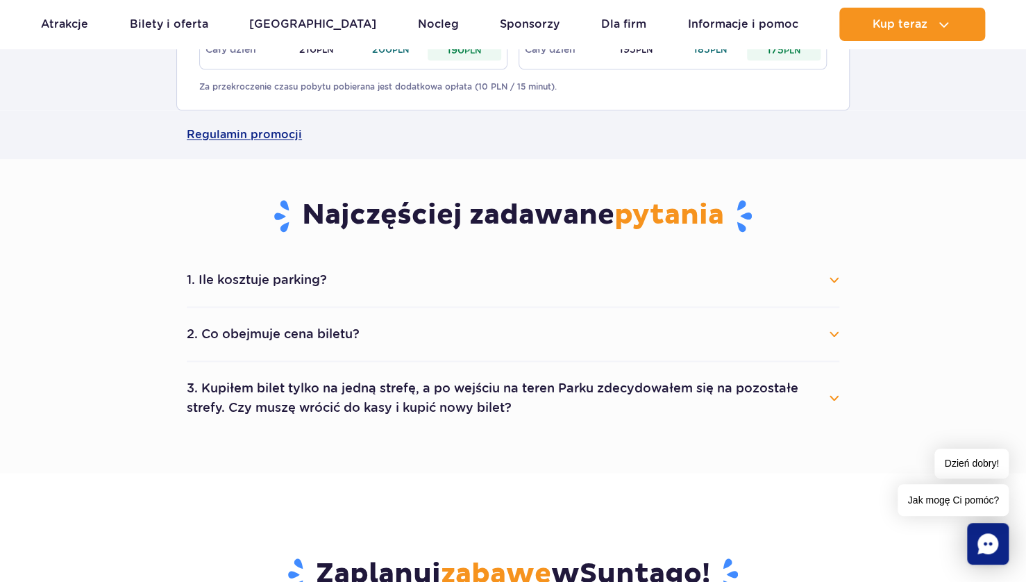
scroll to position [833, 0]
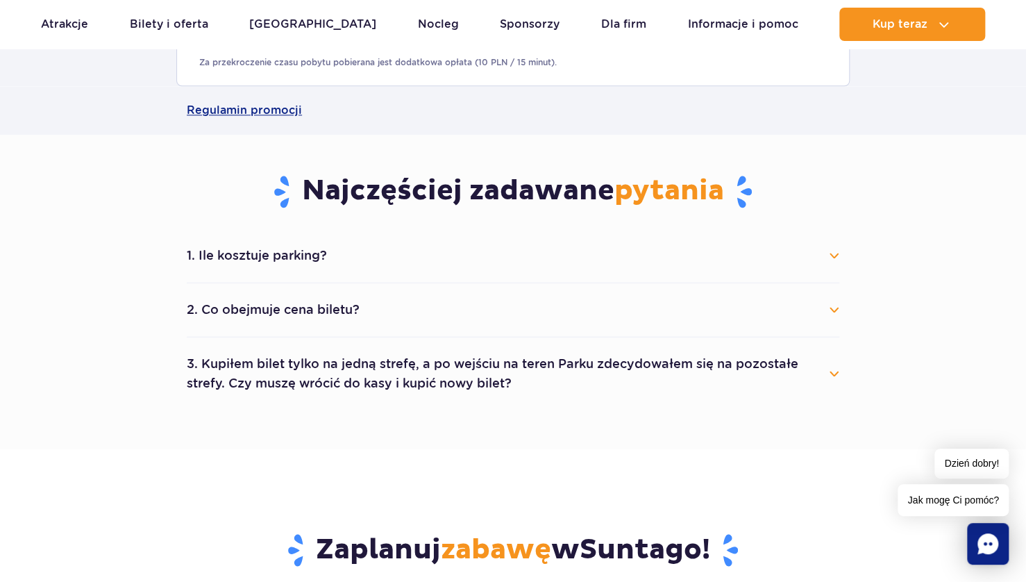
click at [271, 255] on button "1. Ile kosztuje parking?" at bounding box center [513, 255] width 652 height 31
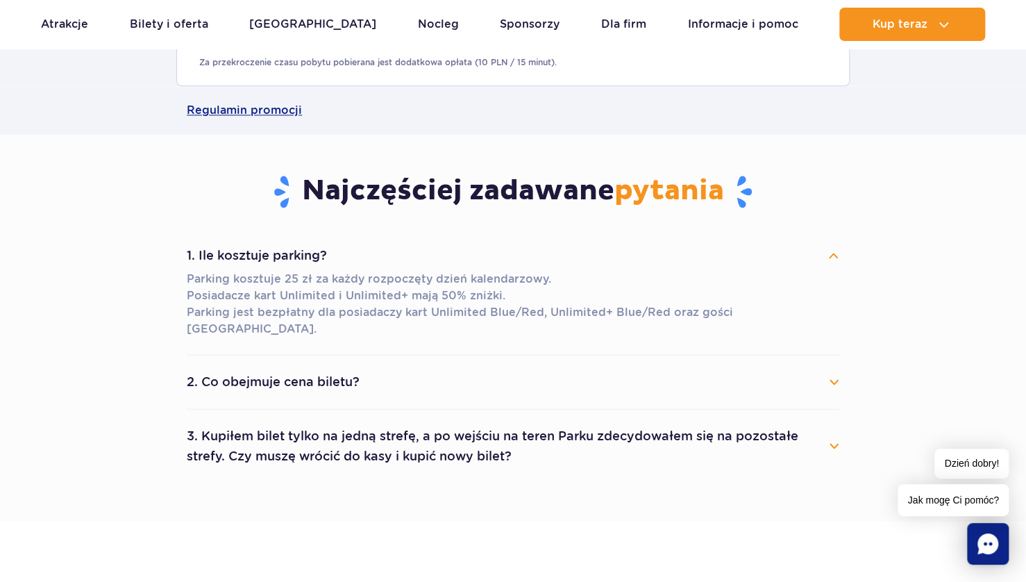
click at [534, 367] on button "2. Co obejmuje cena biletu?" at bounding box center [513, 381] width 652 height 31
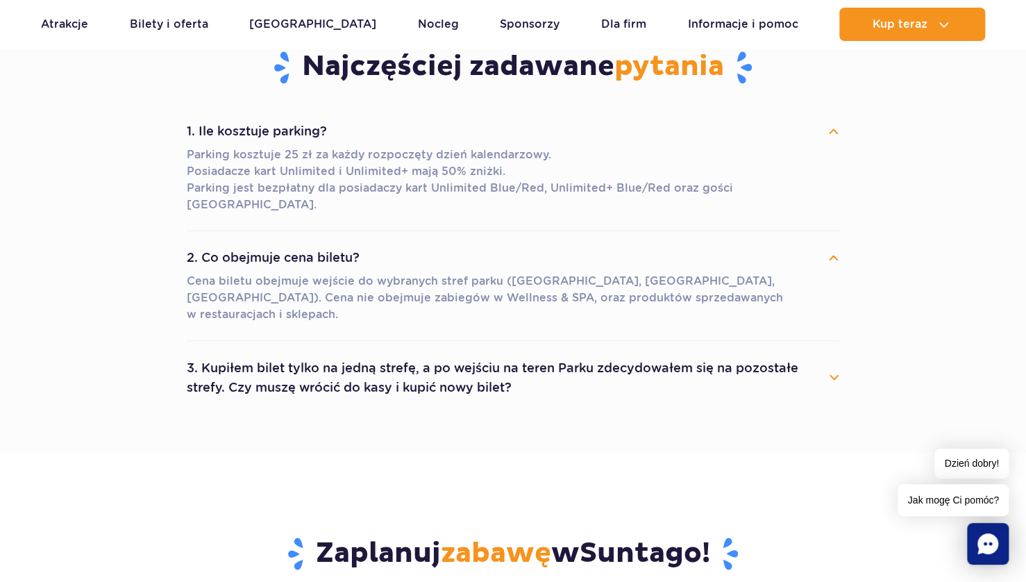
scroll to position [972, 0]
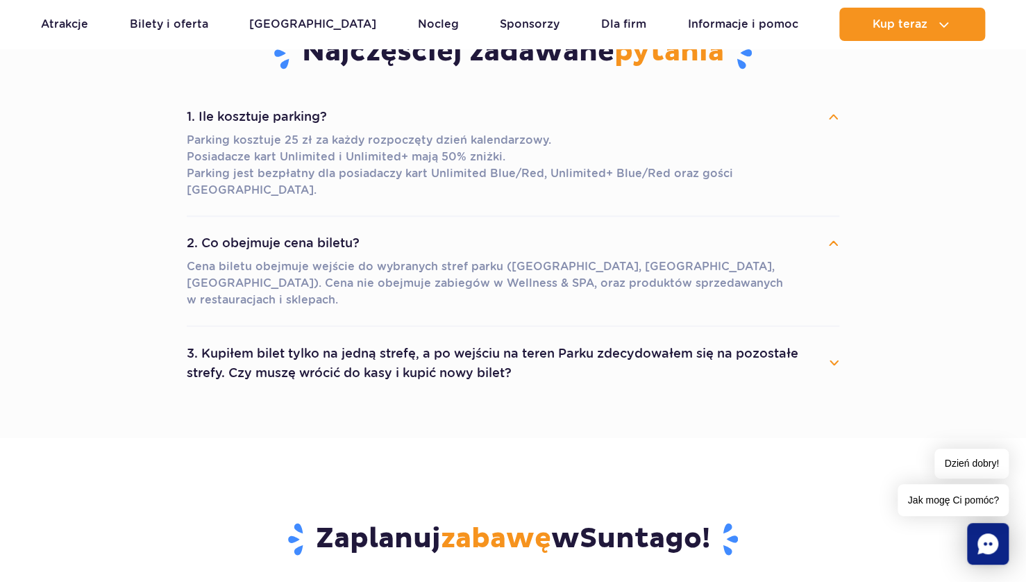
click at [835, 337] on button "3. Kupiłem bilet tylko na jedną strefę, a po wejściu na teren Parku zdecydowałe…" at bounding box center [513, 362] width 652 height 50
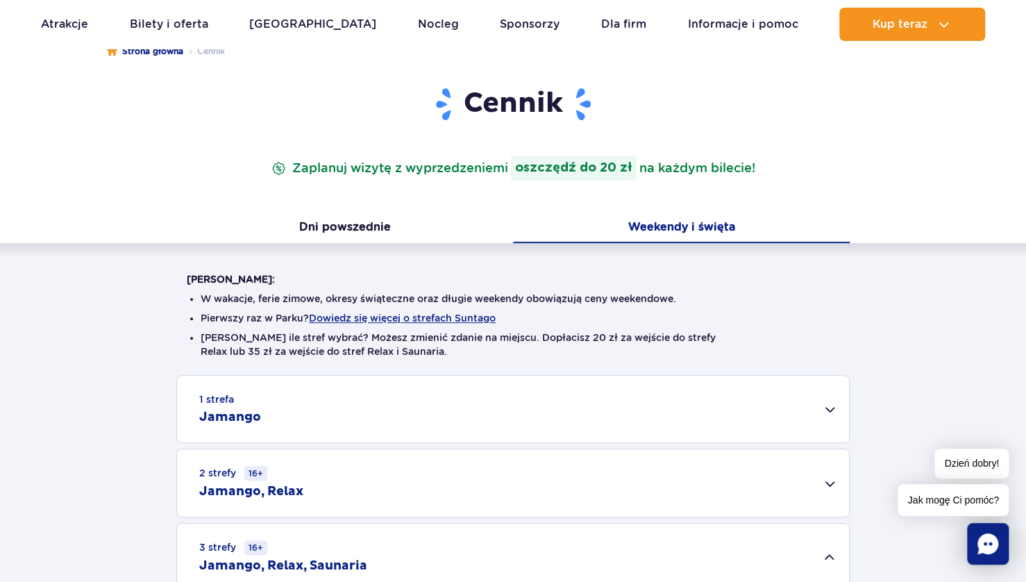
scroll to position [0, 0]
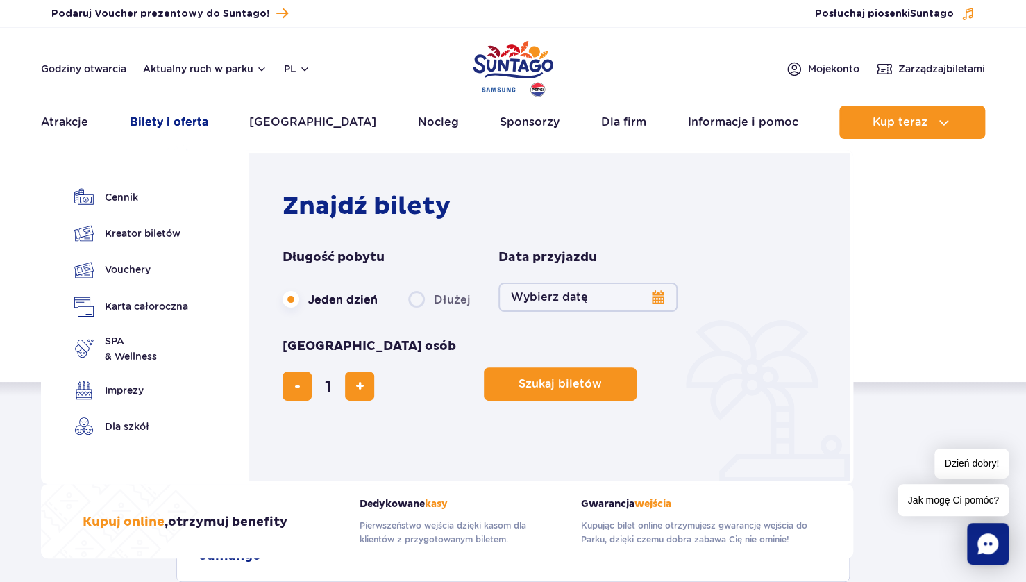
click at [171, 120] on link "Bilety i oferta" at bounding box center [169, 121] width 78 height 33
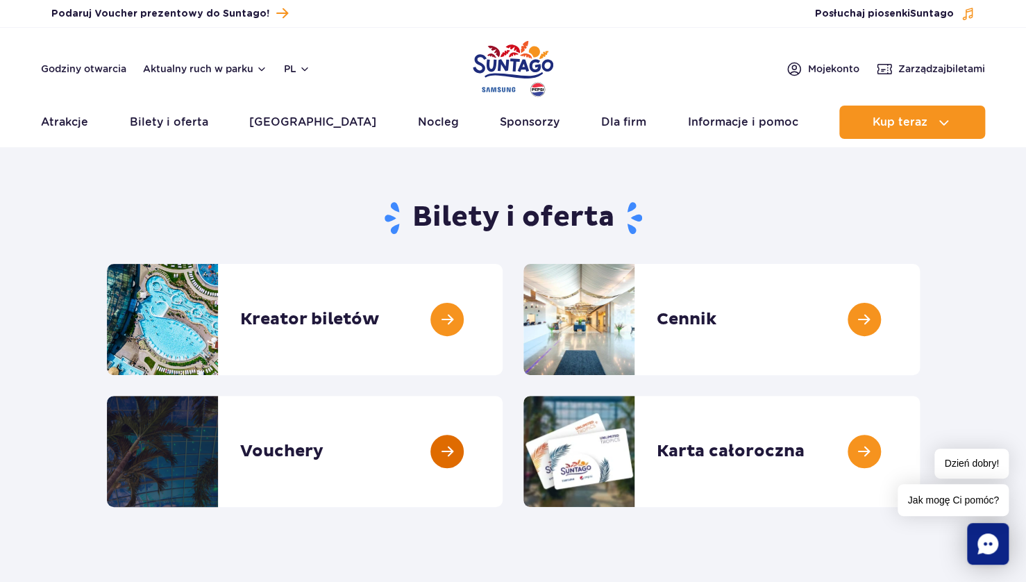
click at [502, 450] on link at bounding box center [502, 451] width 0 height 111
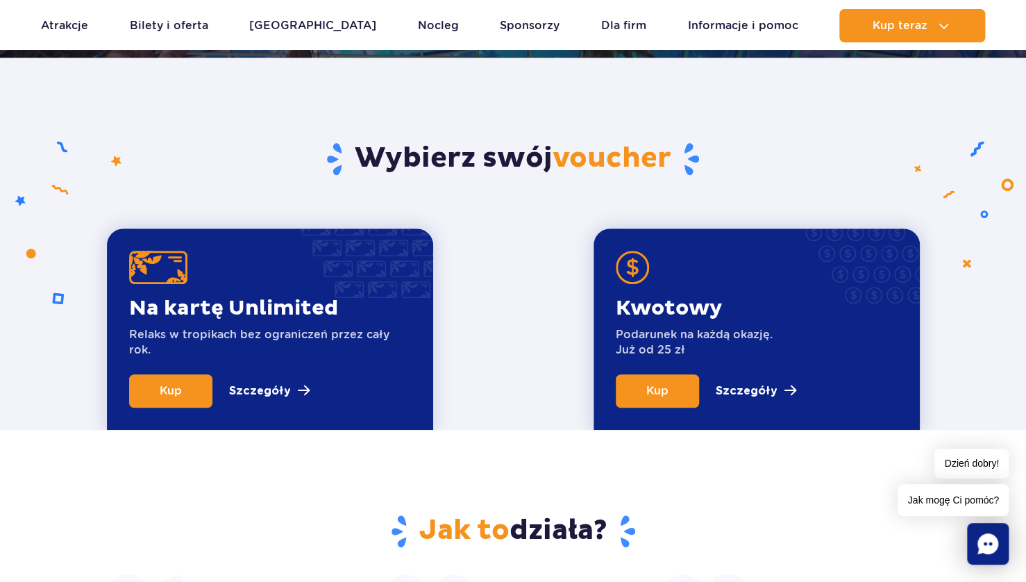
scroll to position [416, 0]
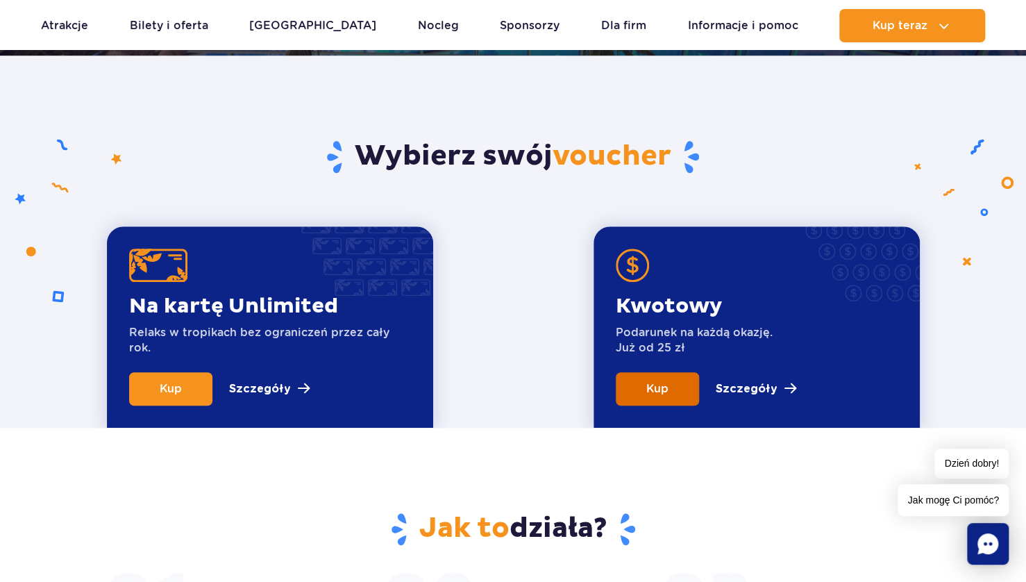
click at [673, 387] on link "Kup" at bounding box center [657, 388] width 83 height 33
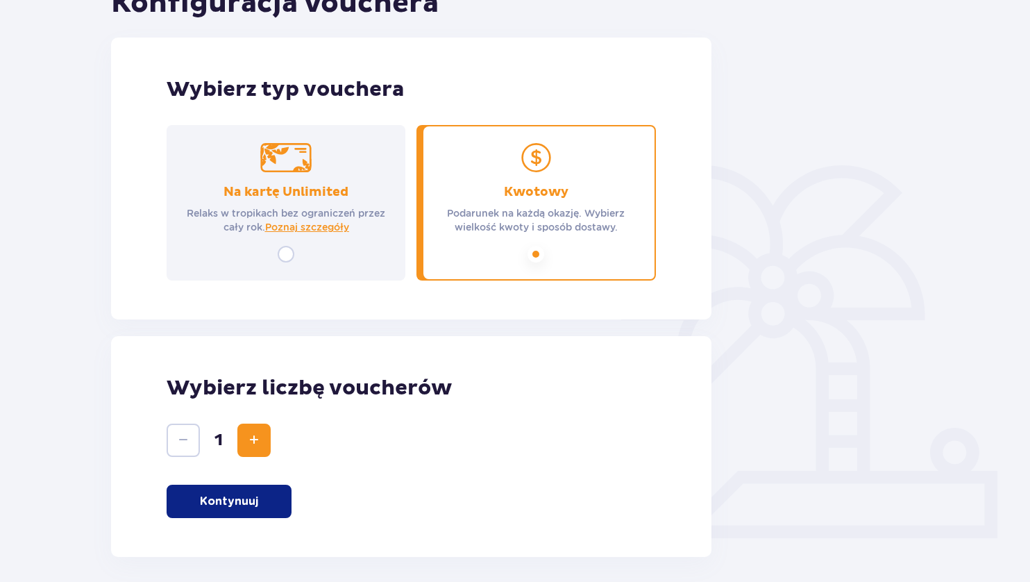
scroll to position [237, 0]
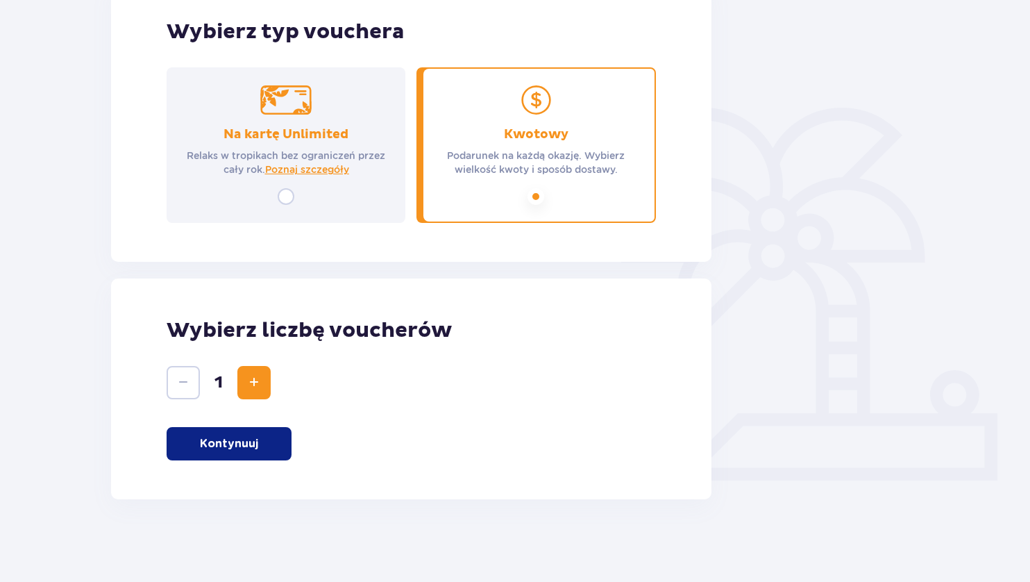
click at [234, 450] on p "Kontynuuj" at bounding box center [229, 443] width 58 height 15
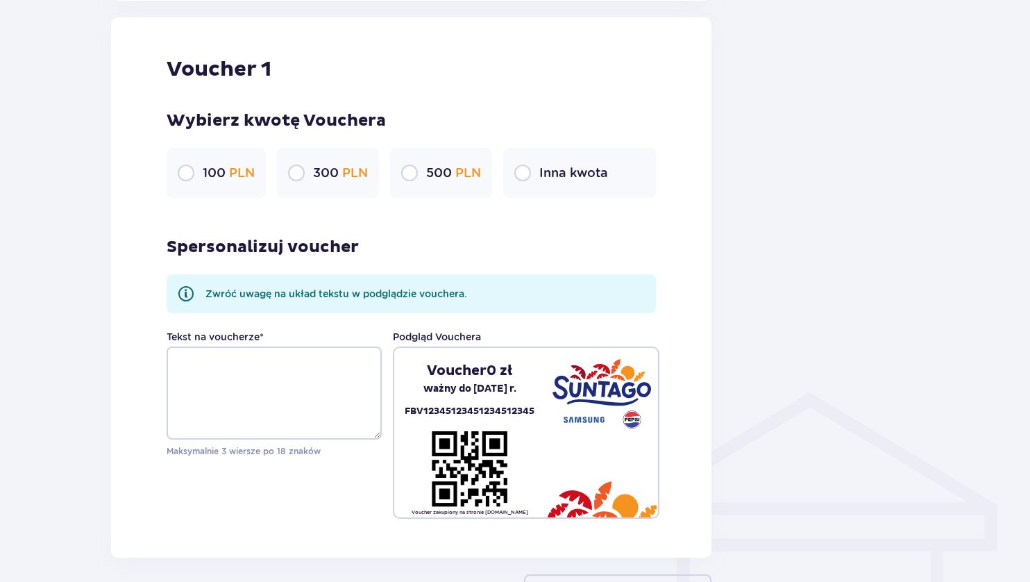
scroll to position [736, 0]
click at [521, 169] on input "radio" at bounding box center [522, 172] width 17 height 17
radio input "true"
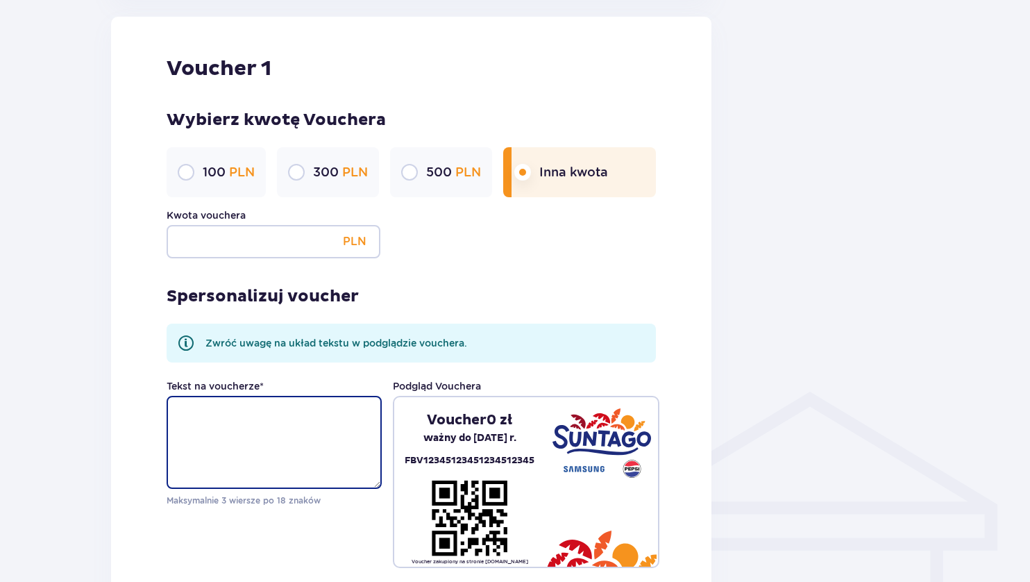
click at [223, 408] on textarea "Tekst na voucherze *" at bounding box center [274, 442] width 215 height 93
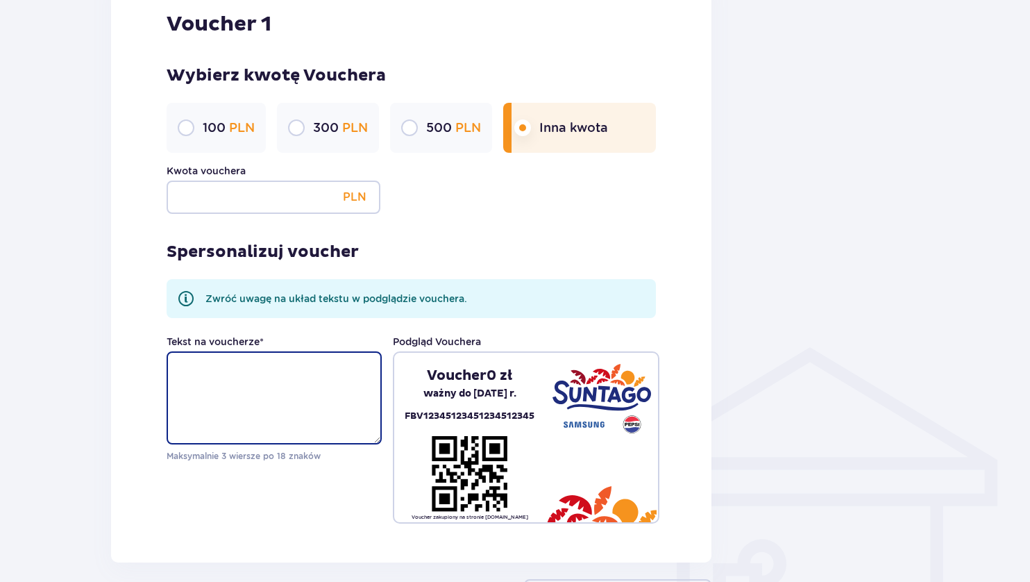
scroll to position [805, 0]
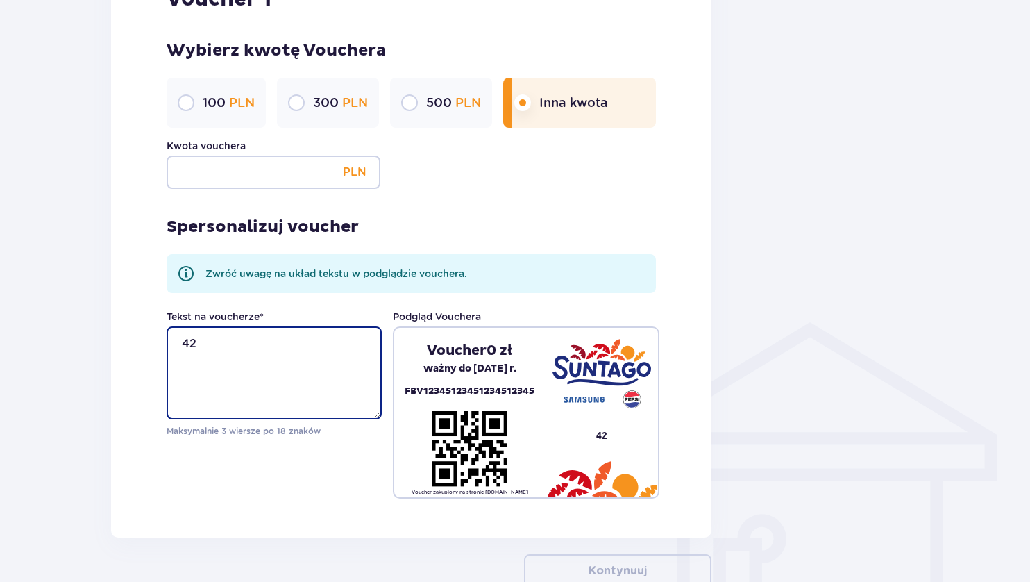
type textarea "4"
click at [238, 350] on textarea "Tekst na voucherze *" at bounding box center [274, 372] width 215 height 93
type textarea "K"
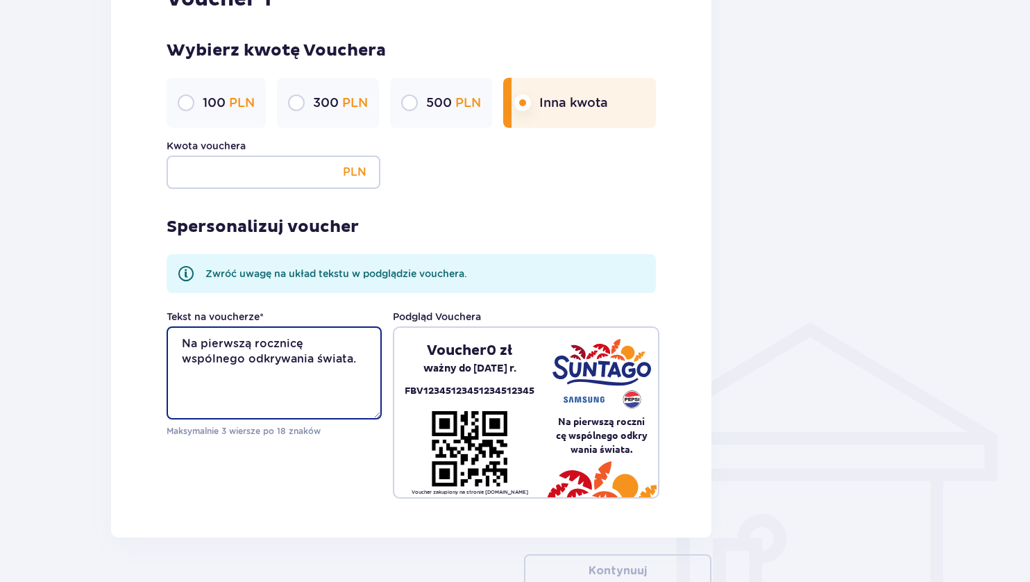
click at [364, 344] on textarea "Na pierwszą rocznicę wspólnego odkrywania świata." at bounding box center [274, 372] width 215 height 93
click at [303, 346] on textarea "Na pierwszą rocznicę wspólnego odkrywania świata." at bounding box center [274, 372] width 215 height 93
click at [192, 385] on textarea "Na pierwszą rocznicę wspólnego odkrywania świata." at bounding box center [274, 372] width 215 height 93
click at [187, 391] on textarea "Na pierwszą rocznicę wspólnego odkrywania świata." at bounding box center [274, 372] width 215 height 93
type textarea "Na pierwszą rocznicę wspólnego odkrywania świata."
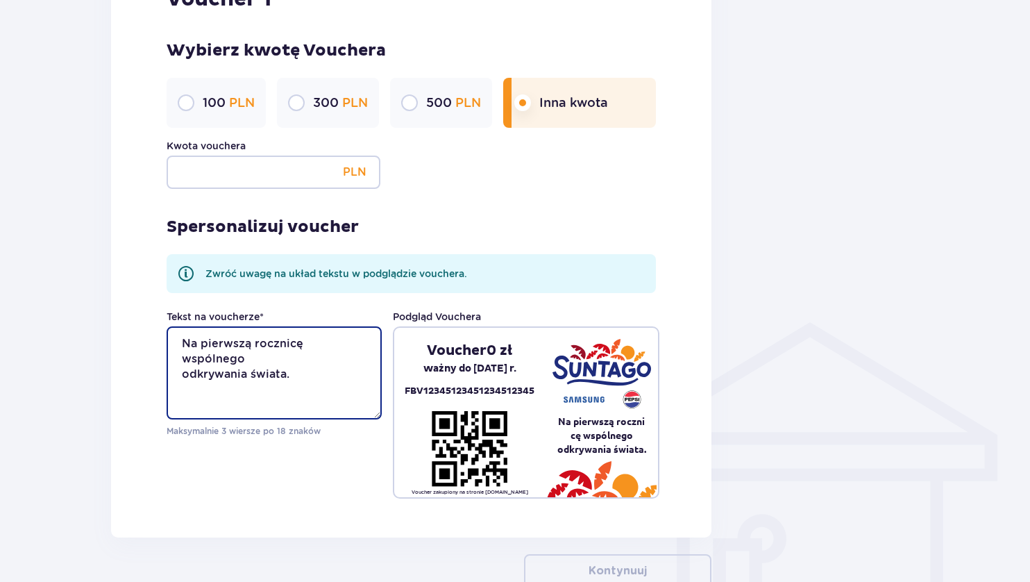
drag, startPoint x: 183, startPoint y: 340, endPoint x: 318, endPoint y: 360, distance: 136.0
click at [318, 360] on textarea "Na pierwszą rocznicę wspólnego odkrywania świata." at bounding box center [274, 372] width 215 height 93
click at [319, 365] on textarea "Na pierwszą rocznicę wspólnego odkrywania świata." at bounding box center [274, 372] width 215 height 93
drag, startPoint x: 180, startPoint y: 340, endPoint x: 316, endPoint y: 362, distance: 137.0
click at [316, 362] on textarea "Na pierwszą rocznicę wspólnego odkrywania świata." at bounding box center [274, 372] width 215 height 93
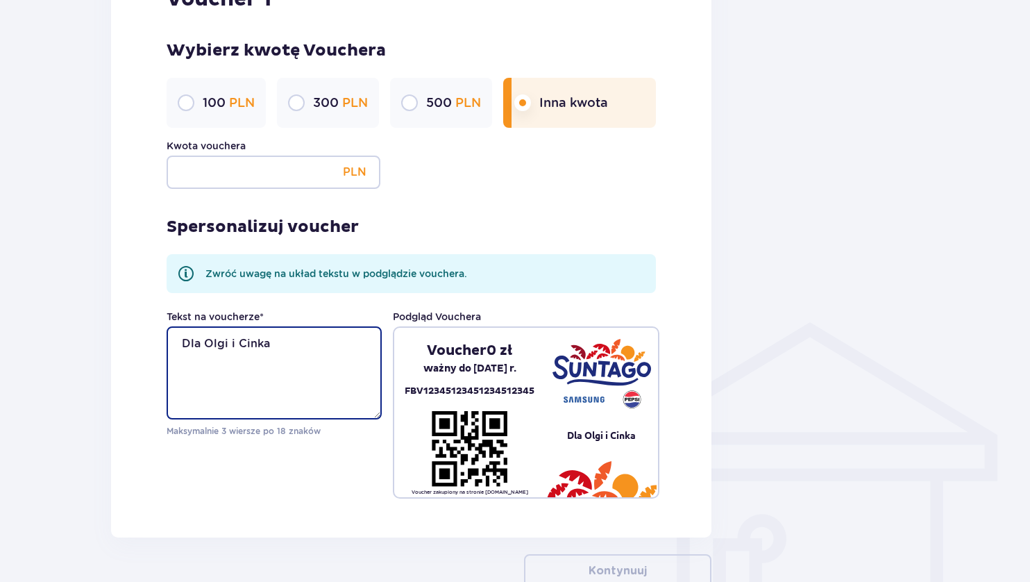
type textarea "Dla Olgi i Cinka"
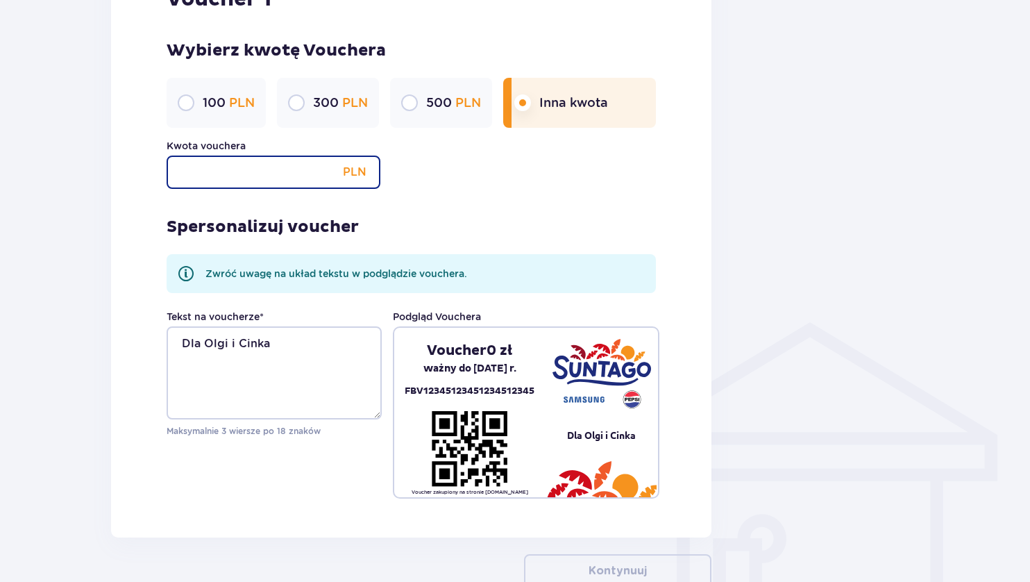
click at [198, 166] on input "Kwota vouchera" at bounding box center [274, 171] width 214 height 33
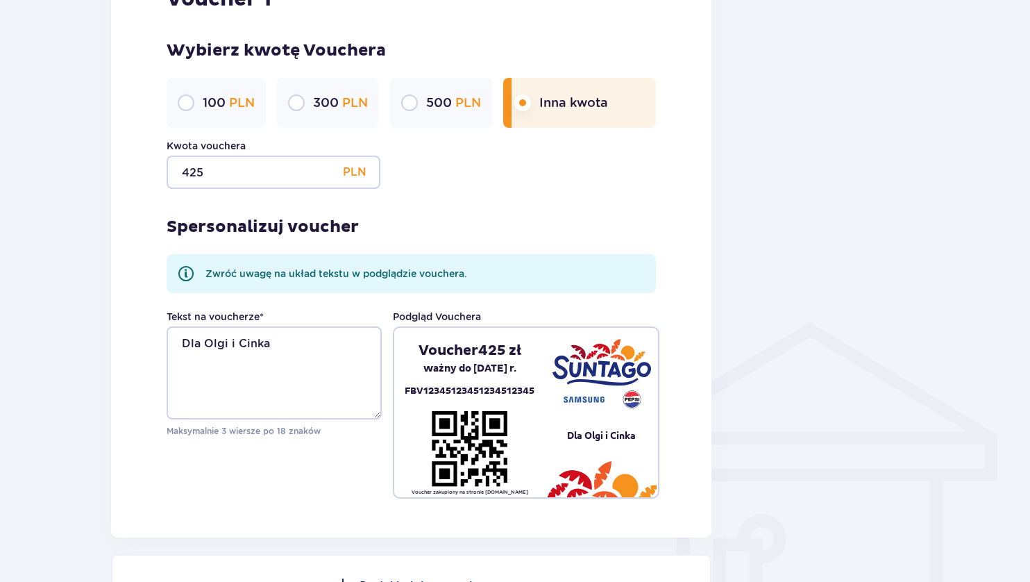
click at [431, 207] on div "Spersonalizuj voucher Zwróć uwagę na układ tekstu w podglądzie vouchera. Tekst …" at bounding box center [411, 344] width 489 height 310
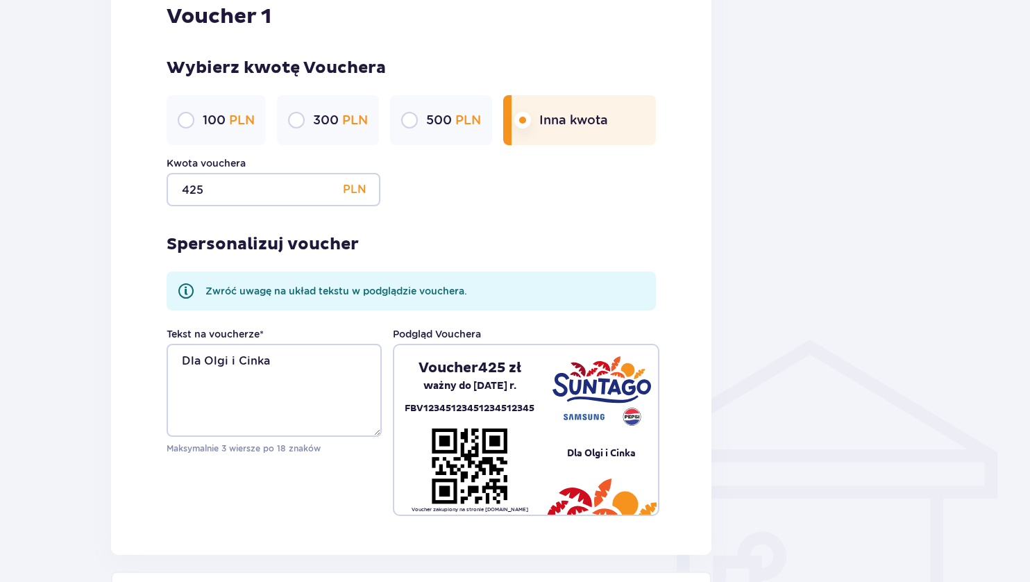
scroll to position [763, 0]
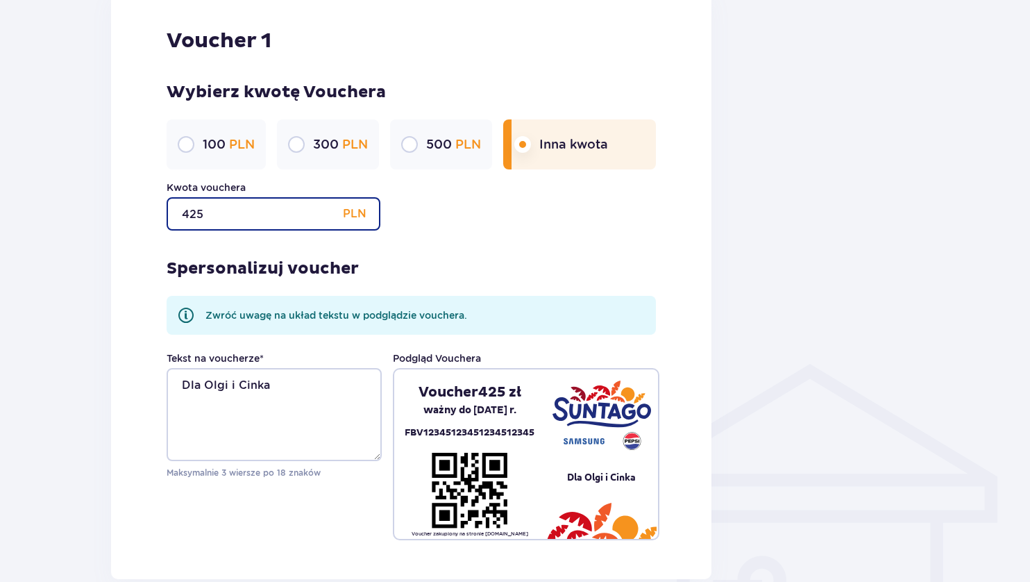
click at [222, 219] on input "425" at bounding box center [274, 213] width 214 height 33
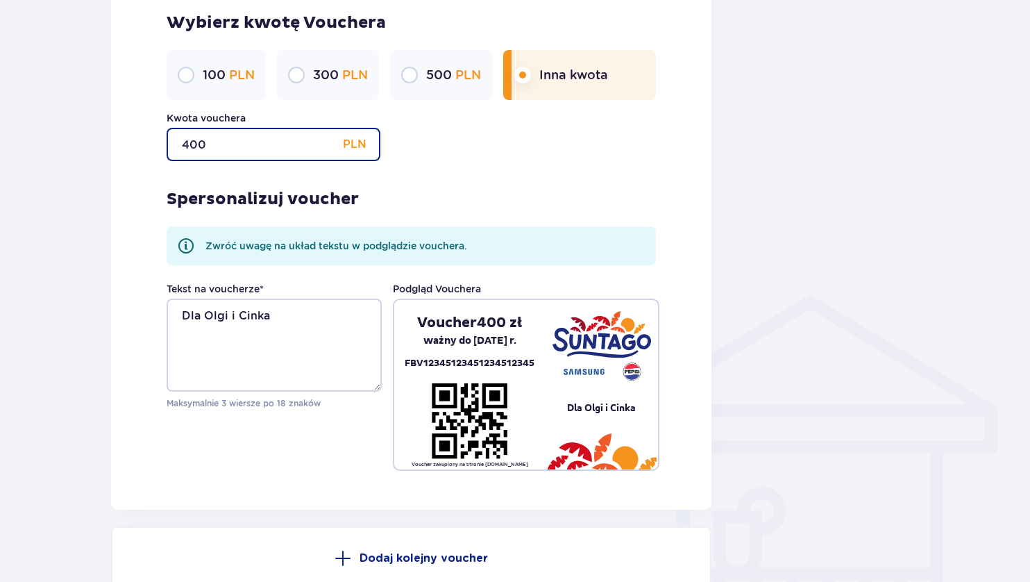
type input "400"
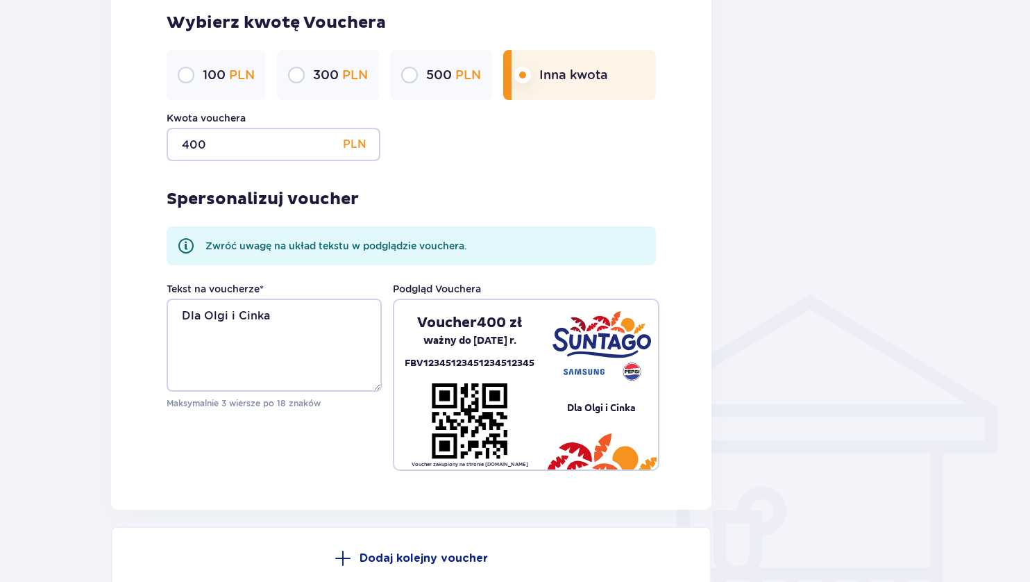
click at [638, 412] on pre "Dla Olgi i Cinka" at bounding box center [601, 407] width 113 height 14
click at [329, 315] on textarea "Dla Olgi i Cinka" at bounding box center [274, 344] width 215 height 93
paste textarea "❤️"
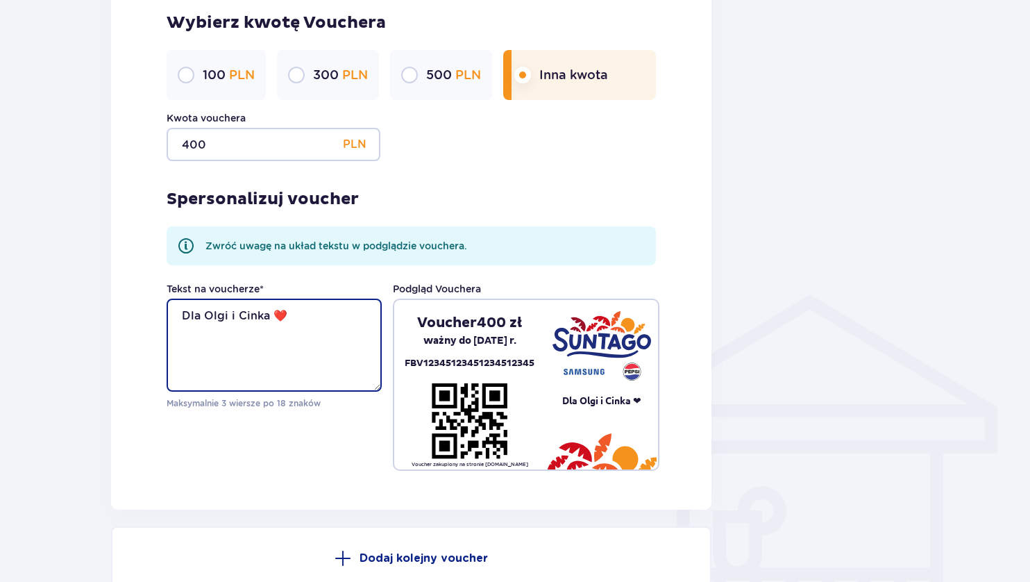
paste textarea "❤️"
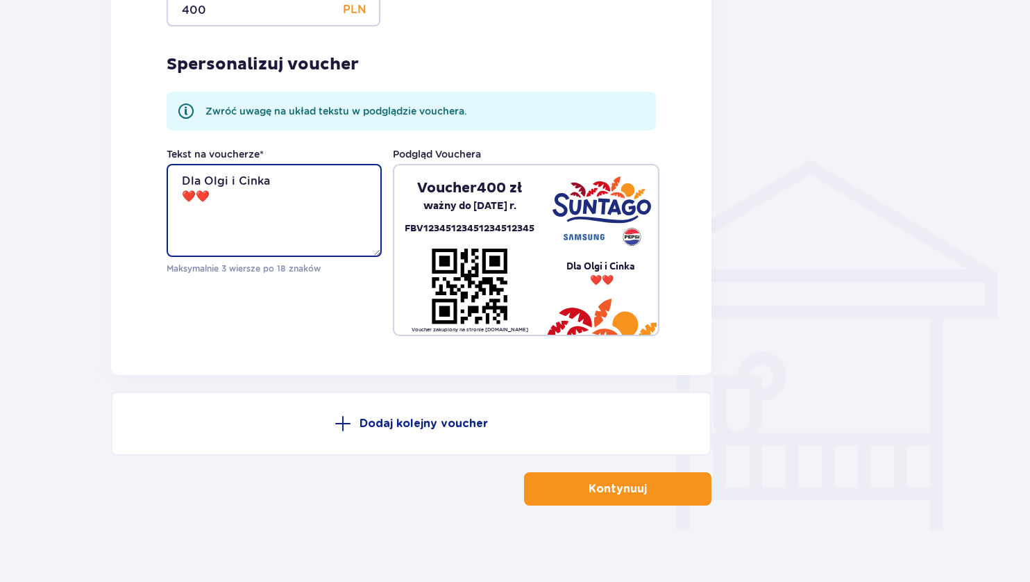
scroll to position [974, 0]
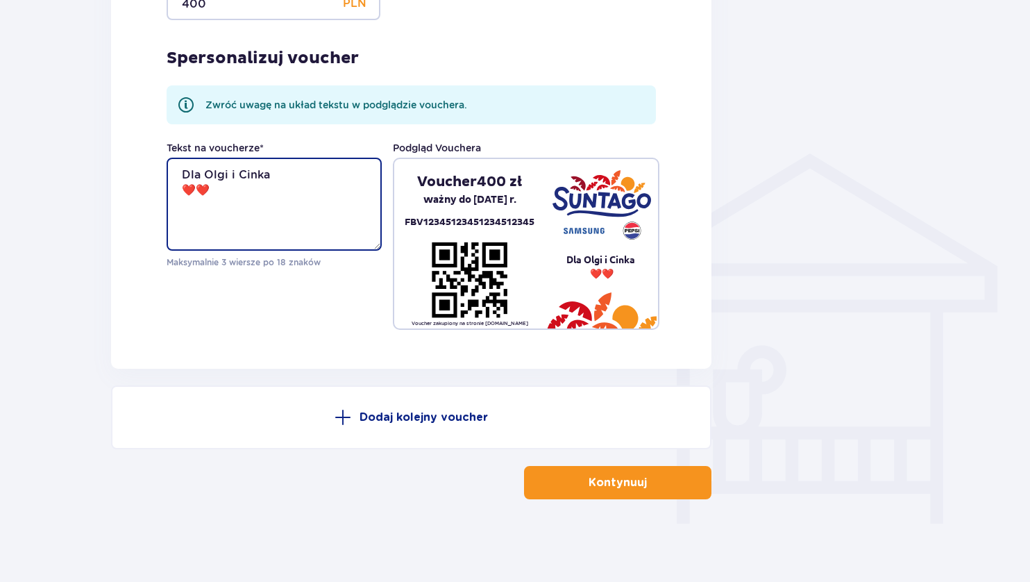
type textarea "Dla Olgi i Cinka ❤️❤️"
click at [595, 479] on p "Kontynuuj" at bounding box center [618, 482] width 58 height 15
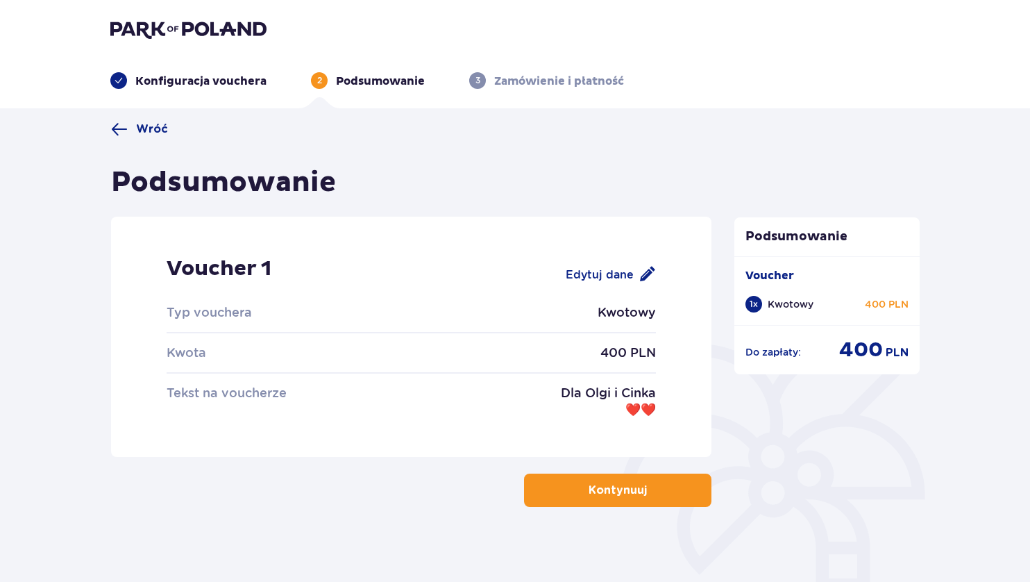
click at [608, 487] on p "Kontynuuj" at bounding box center [618, 489] width 58 height 15
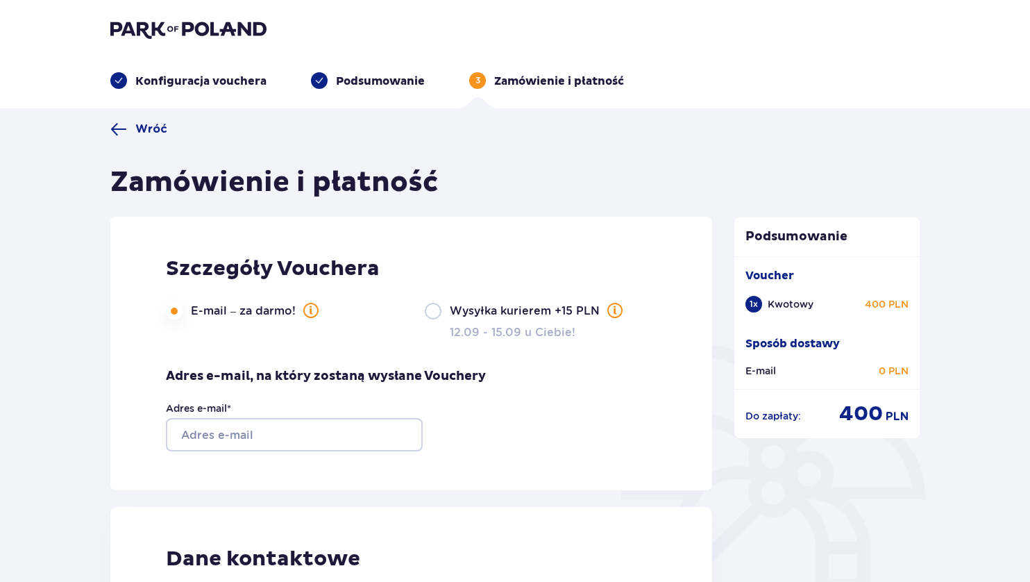
scroll to position [139, 0]
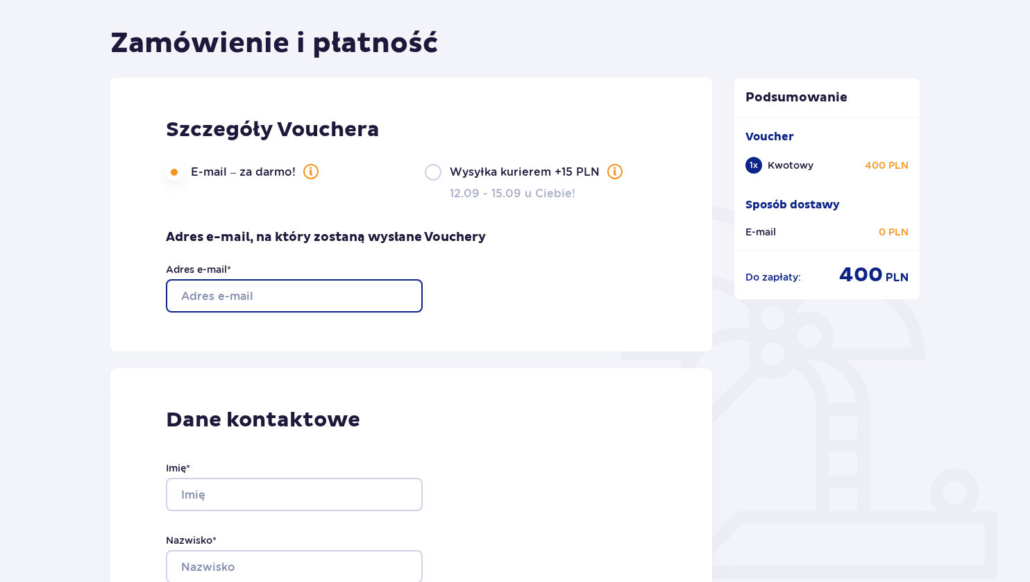
click at [214, 289] on input "Adres e-mail *" at bounding box center [294, 295] width 257 height 33
type input "[EMAIL_ADDRESS][DOMAIN_NAME]"
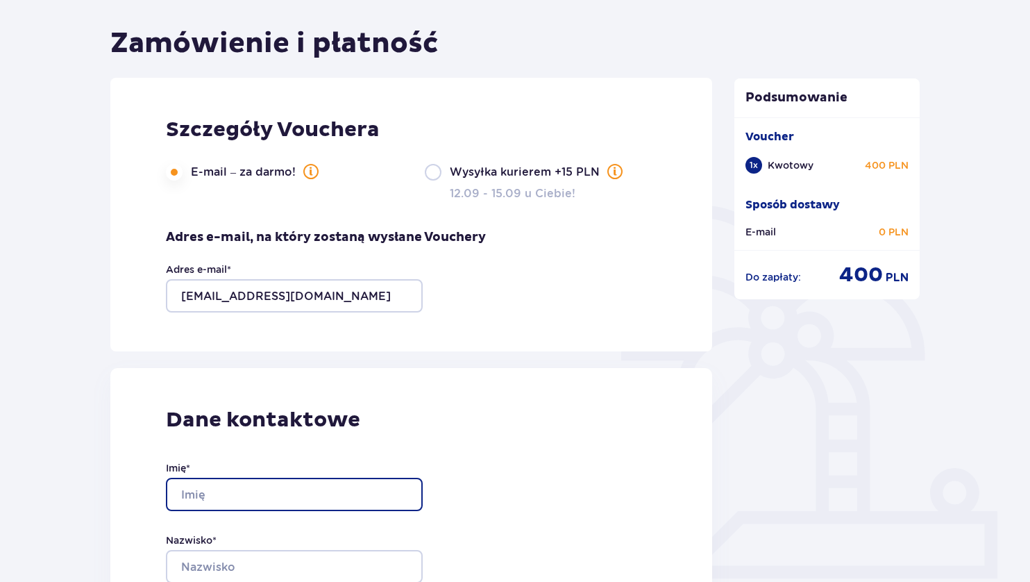
type input "[PERSON_NAME]"
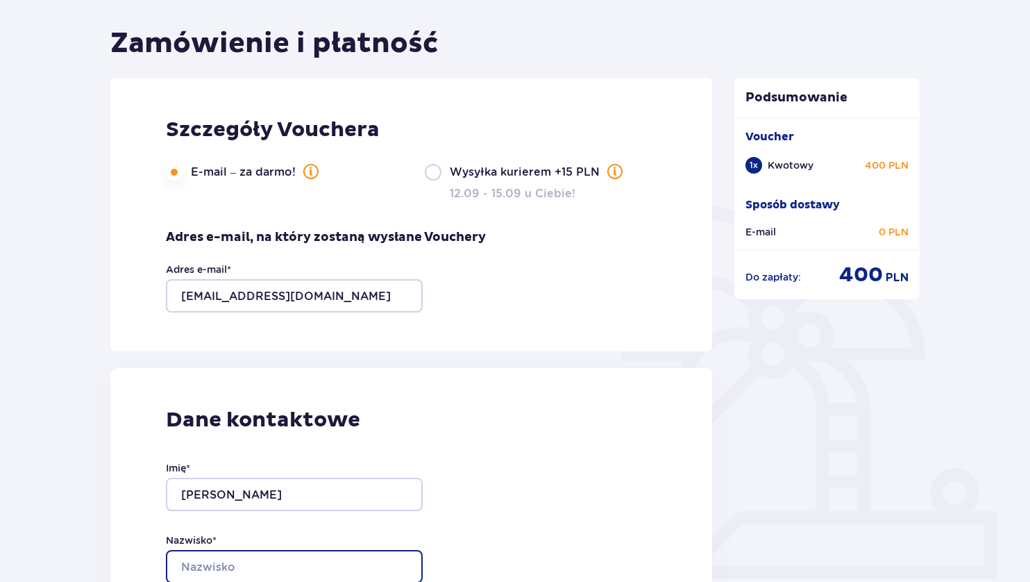
type input "Klimecka"
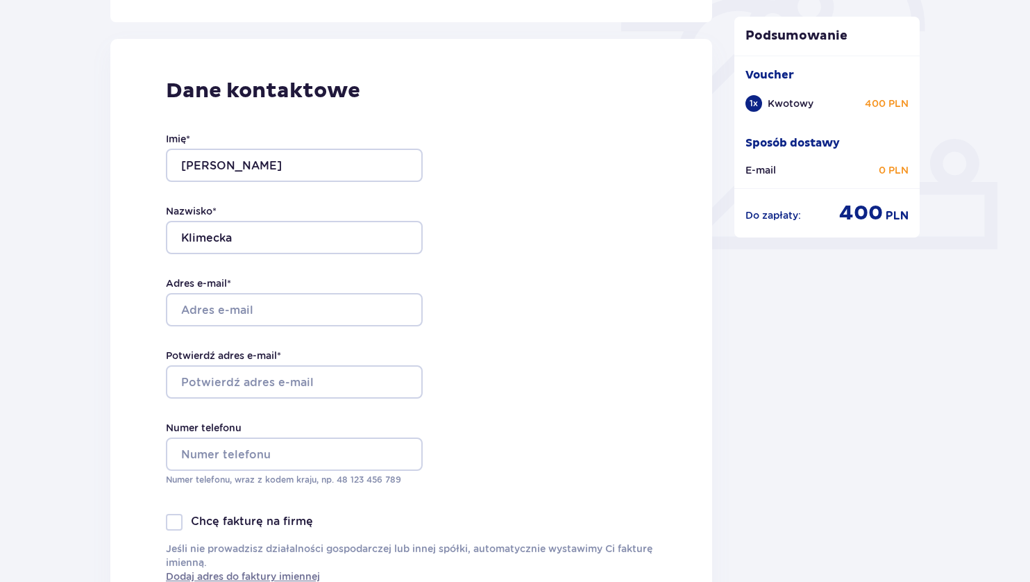
scroll to position [486, 0]
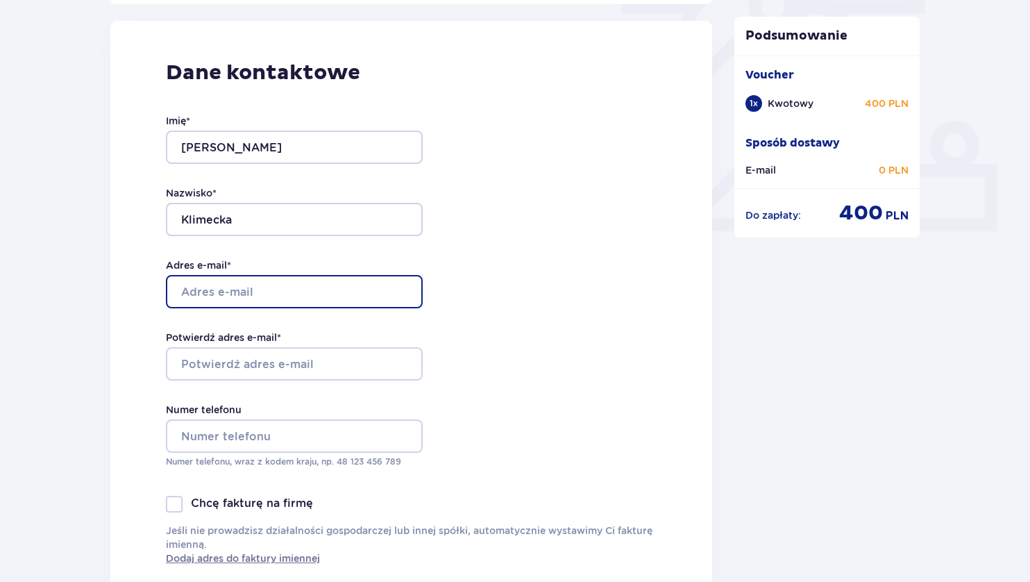
click at [194, 292] on input "Adres e-mail *" at bounding box center [294, 291] width 257 height 33
type input "[EMAIL_ADDRESS][DOMAIN_NAME]"
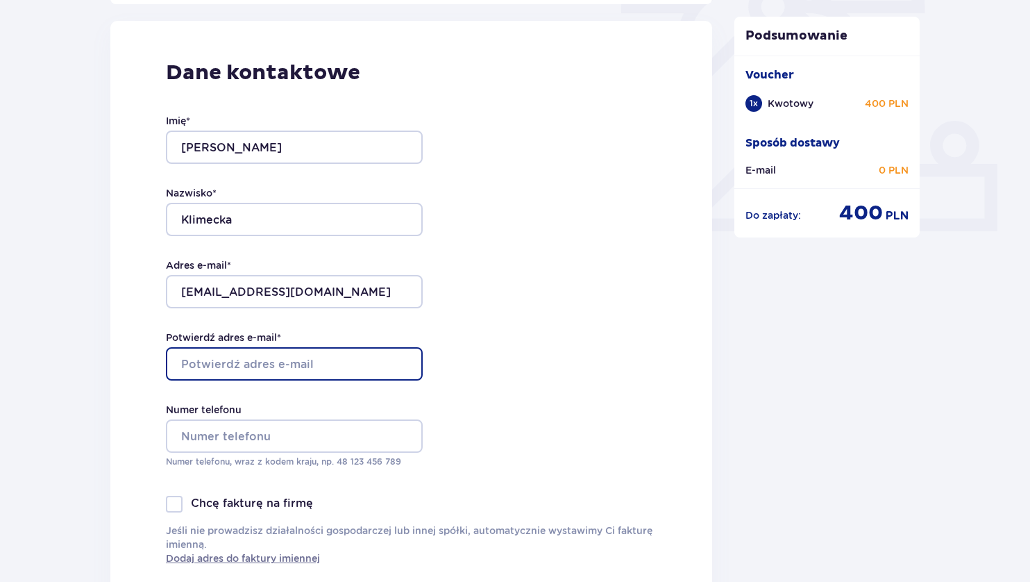
type input "[EMAIL_ADDRESS][DOMAIN_NAME]"
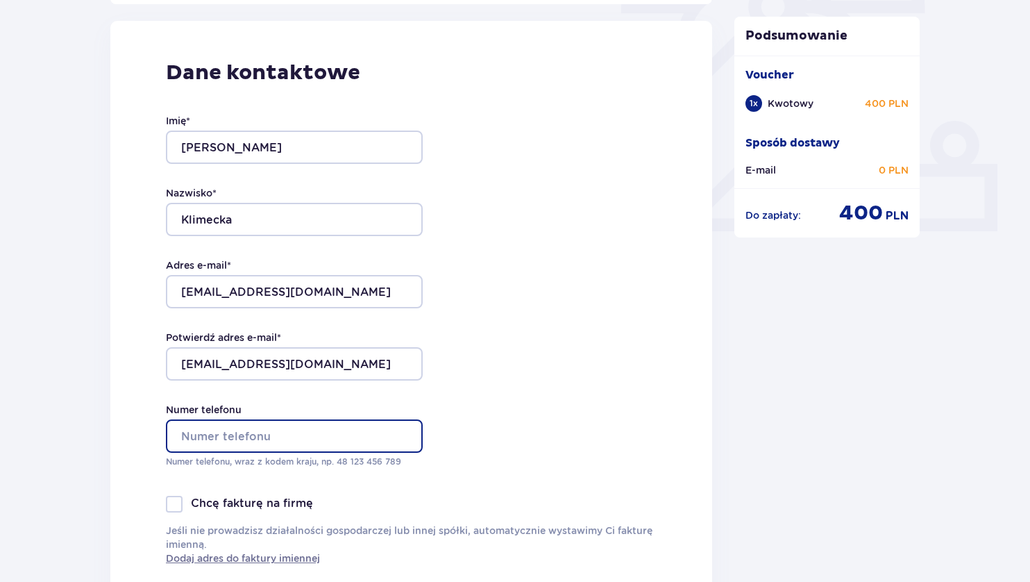
type input "[PHONE_NUMBER]"
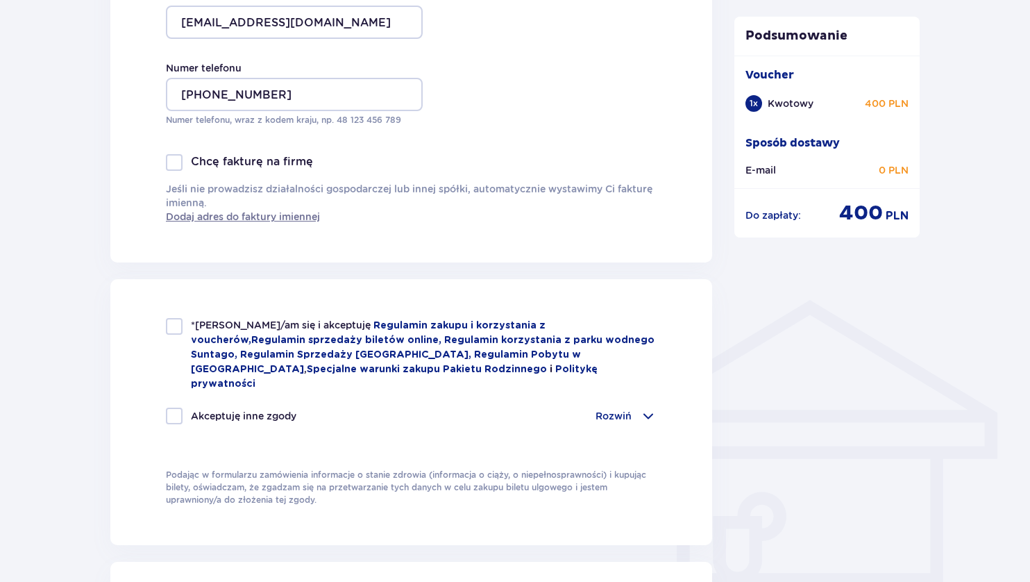
scroll to position [833, 0]
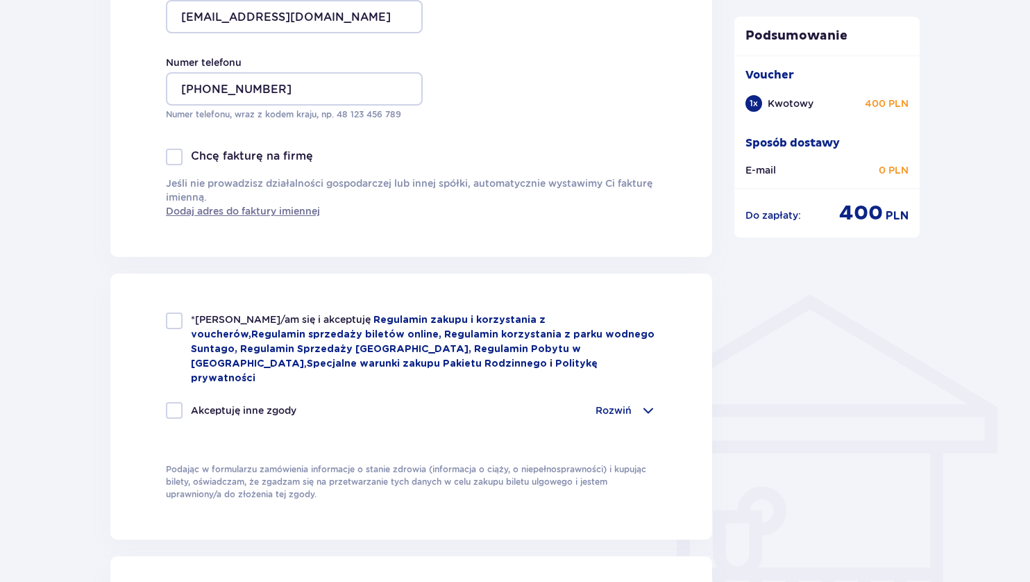
click at [174, 160] on div at bounding box center [174, 157] width 17 height 17
checkbox input "true"
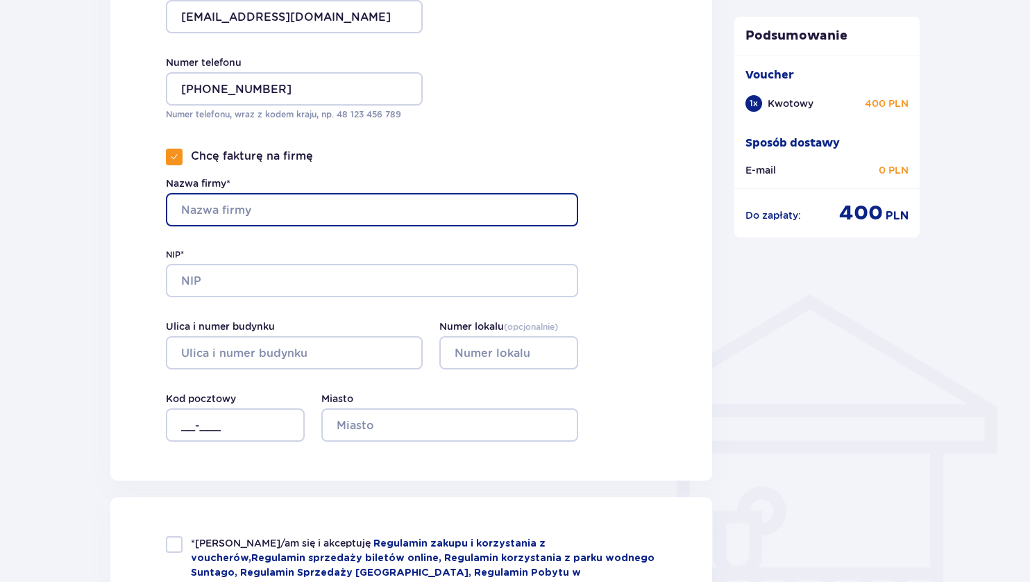
click at [217, 214] on input "Nazwa firmy*" at bounding box center [372, 209] width 412 height 33
type input "HMK [PERSON_NAME]"
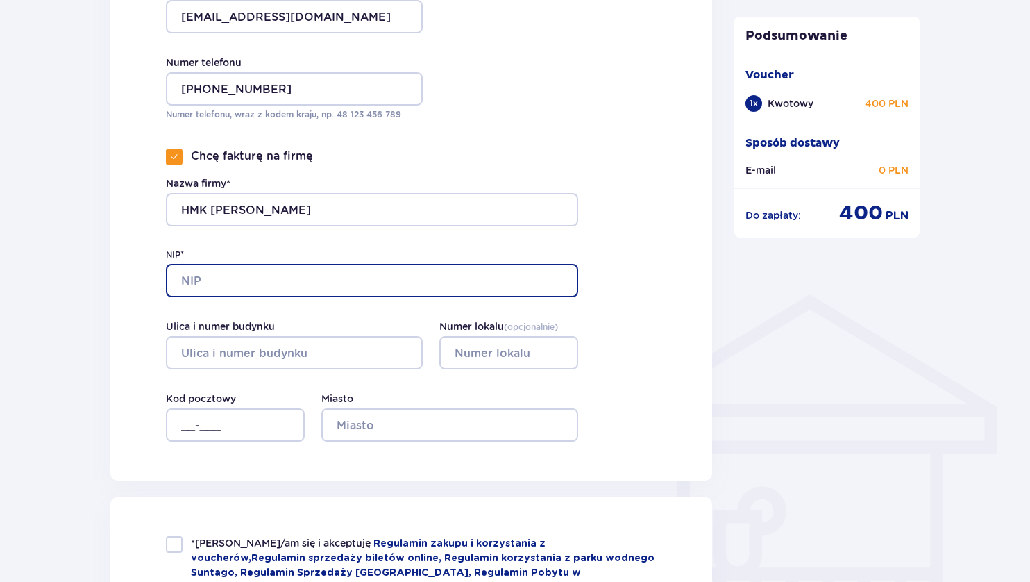
click at [189, 278] on input "NIP*" at bounding box center [372, 280] width 412 height 33
type input "7821595363"
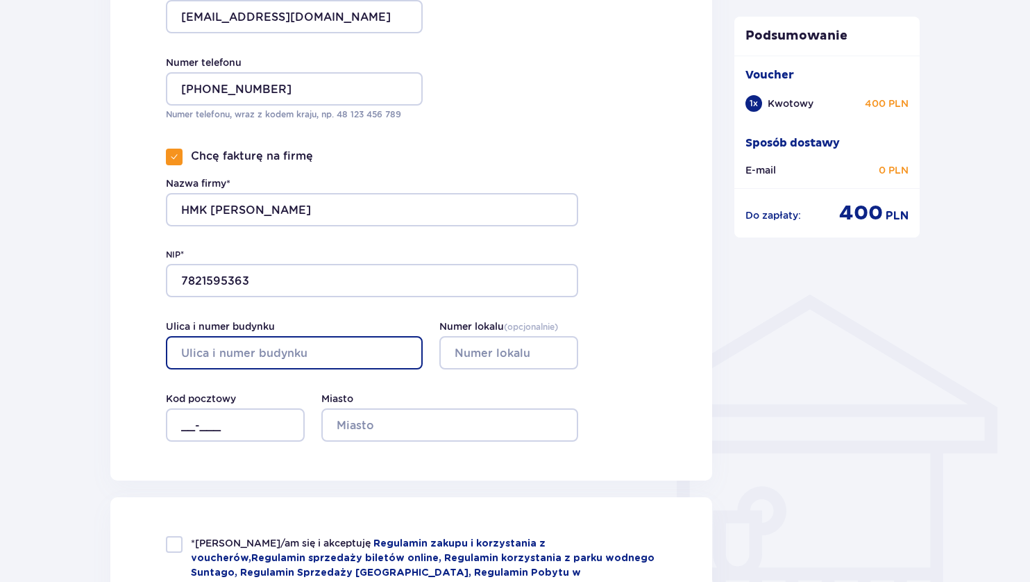
click at [203, 348] on input "Ulica i numer budynku" at bounding box center [294, 352] width 257 height 33
type input "Cicha 5a 21"
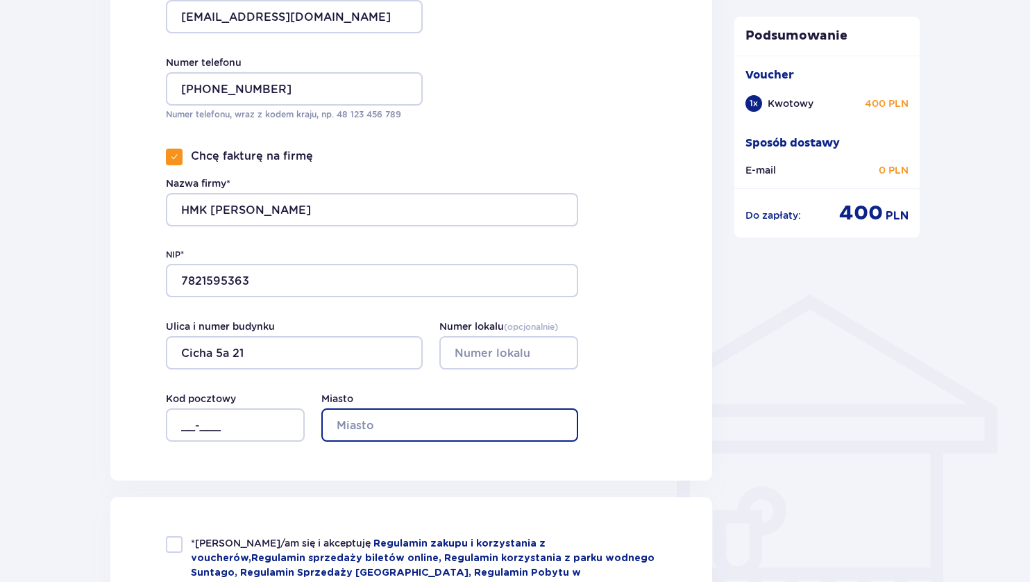
type input "Kliny"
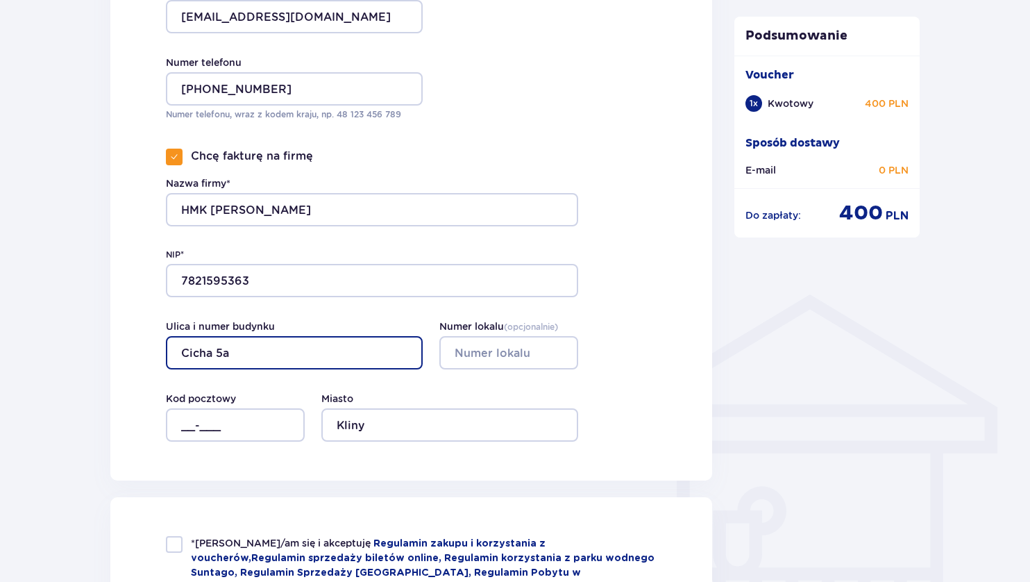
click at [284, 351] on input "Cicha 5a" at bounding box center [294, 352] width 257 height 33
type input "Cicha"
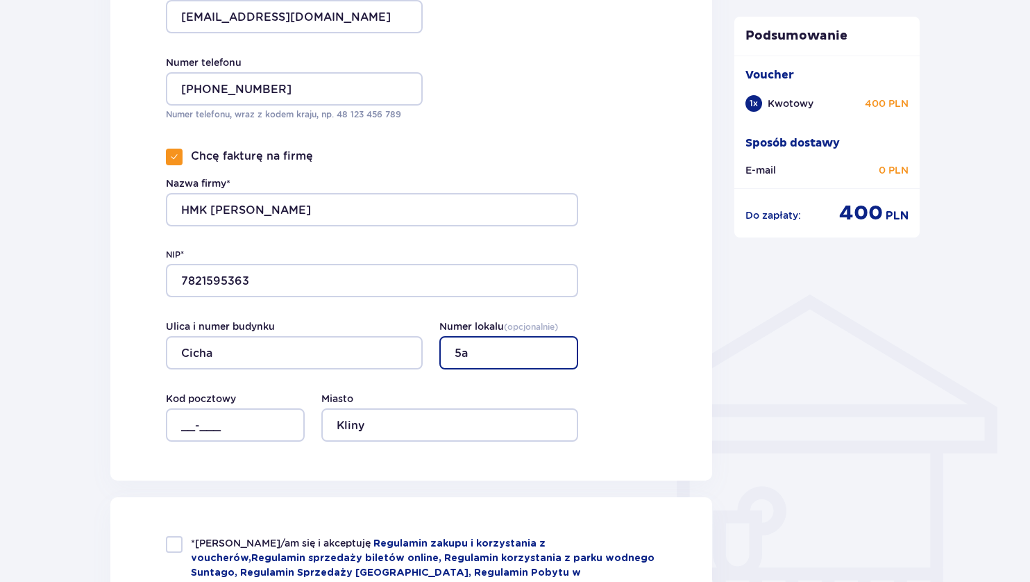
type input "5a"
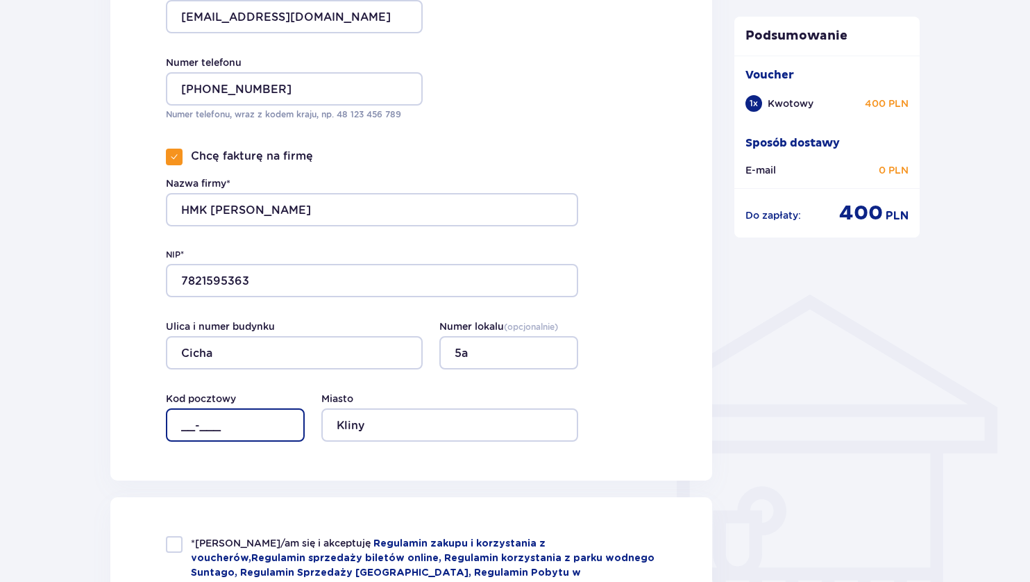
click at [180, 429] on input "__-___" at bounding box center [235, 424] width 139 height 33
type input "62-004"
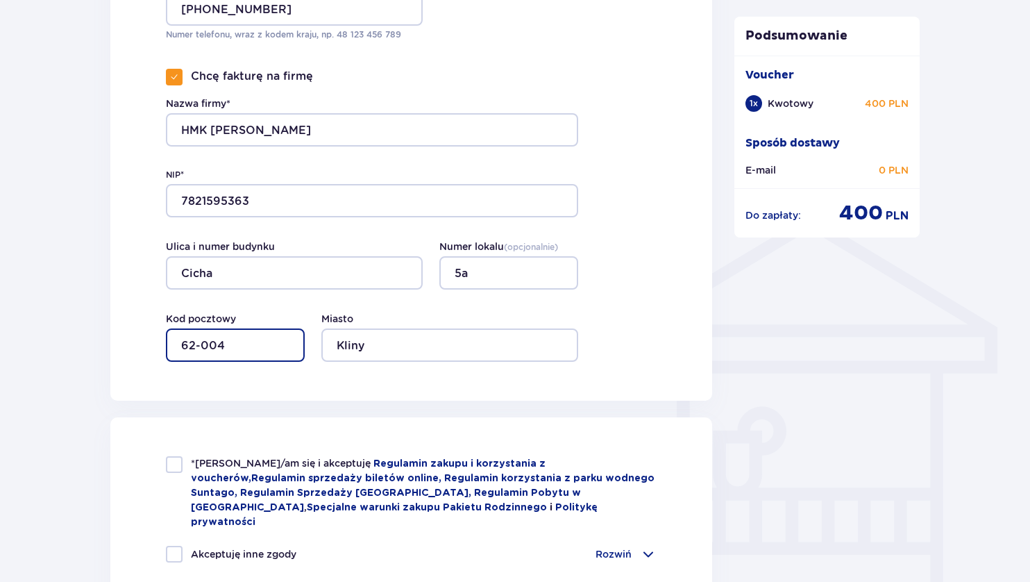
scroll to position [1041, 0]
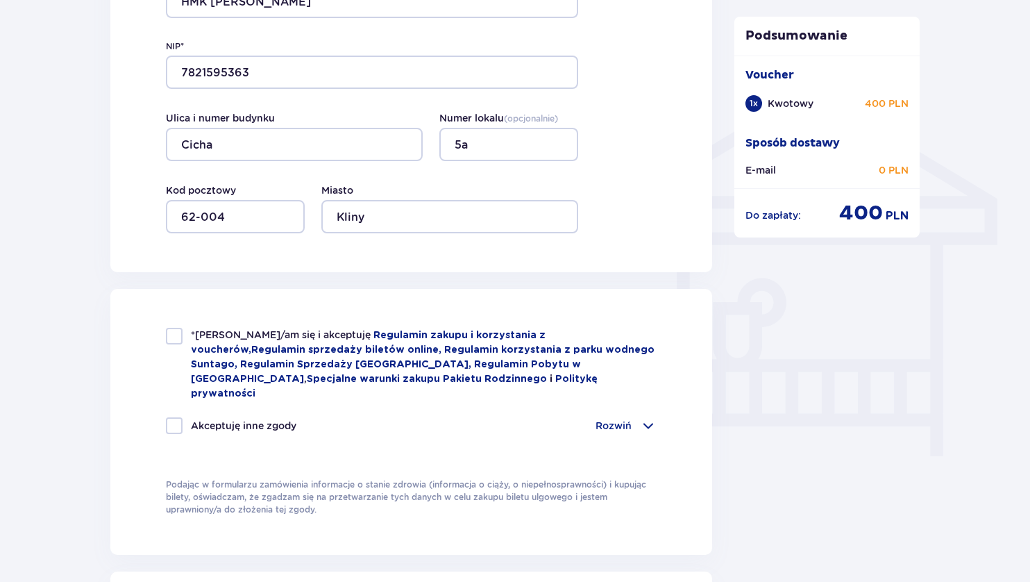
click at [176, 336] on div at bounding box center [174, 336] width 17 height 17
checkbox input "true"
click at [171, 417] on div at bounding box center [174, 425] width 17 height 17
checkbox input "true"
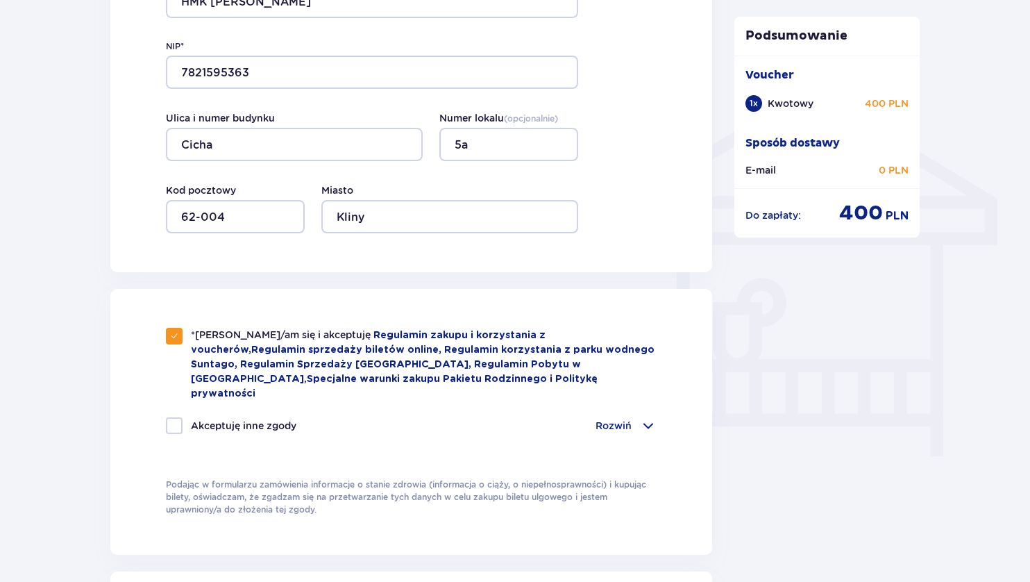
checkbox input "true"
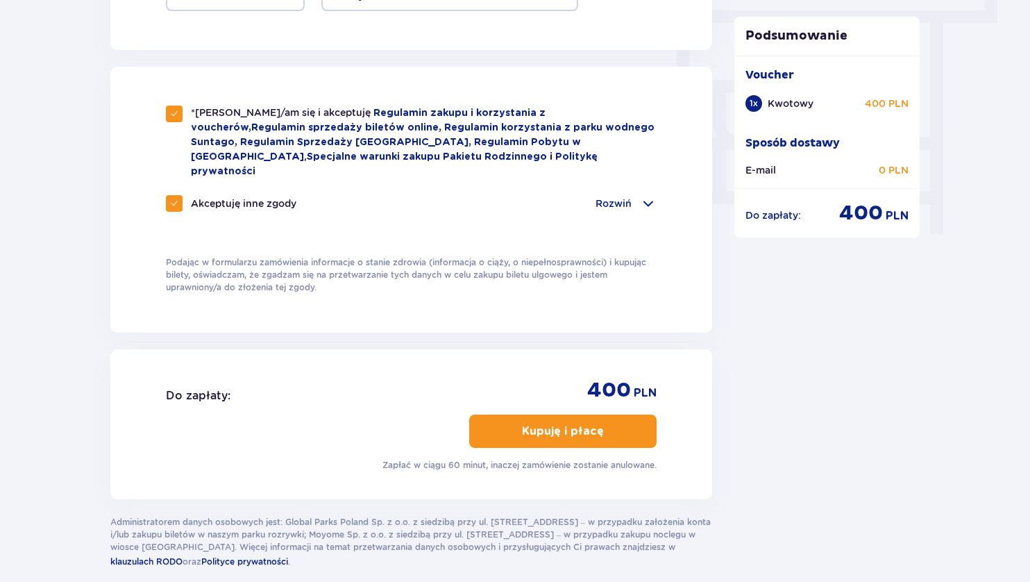
scroll to position [1316, 0]
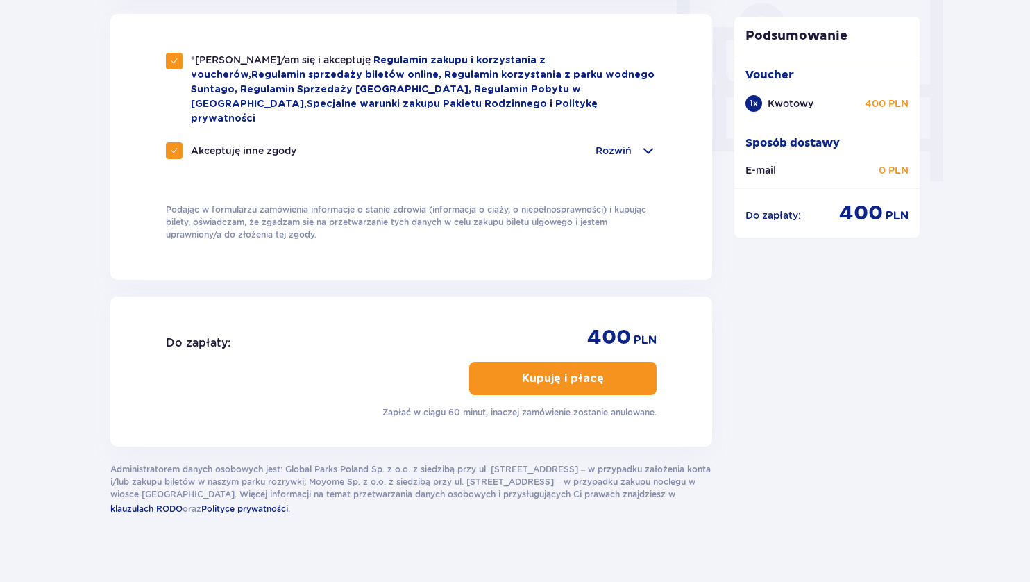
click at [561, 371] on p "Kupuję i płacę" at bounding box center [563, 378] width 82 height 15
